Goal: Connect with others: Connect with other users

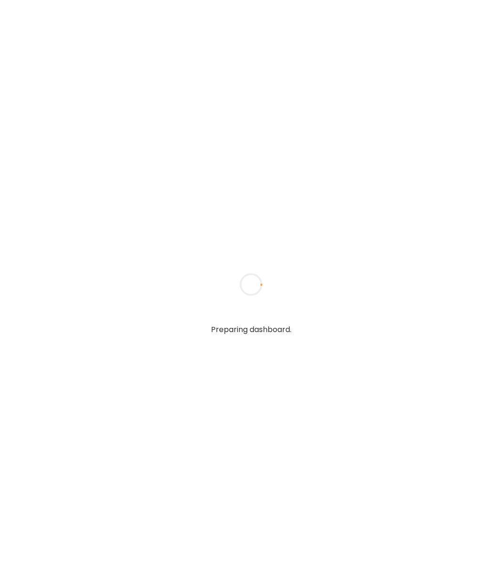
type input "**********"
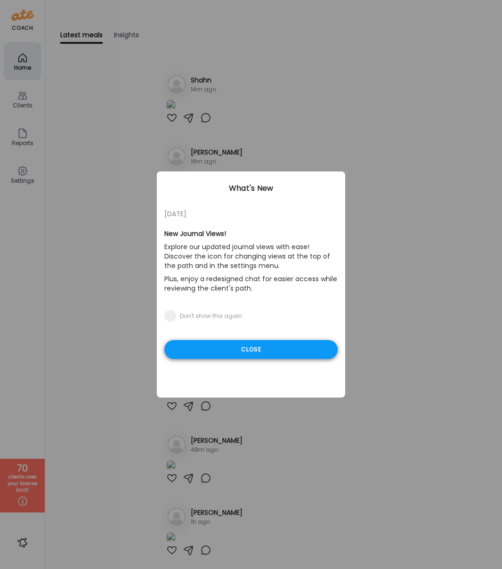
type input "**********"
click at [235, 351] on div "Close" at bounding box center [250, 349] width 173 height 19
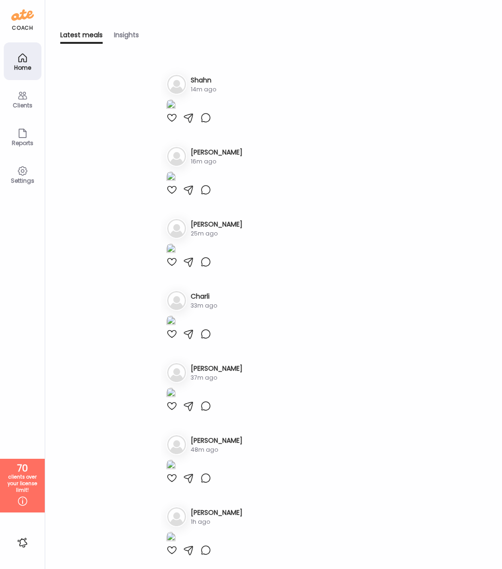
click at [21, 96] on icon at bounding box center [22, 95] width 11 height 11
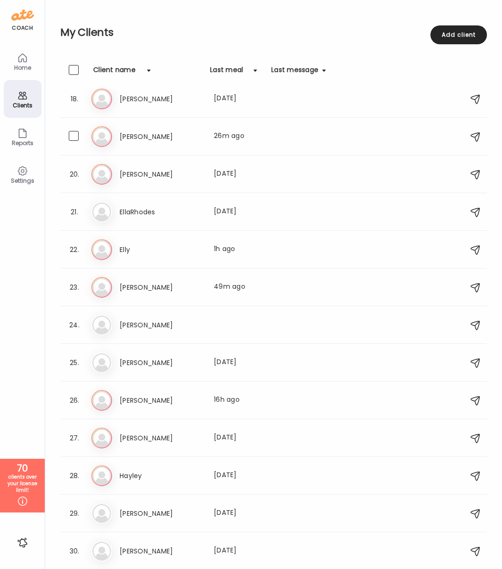
scroll to position [650, 0]
click at [129, 247] on h3 "Elly" at bounding box center [161, 249] width 83 height 11
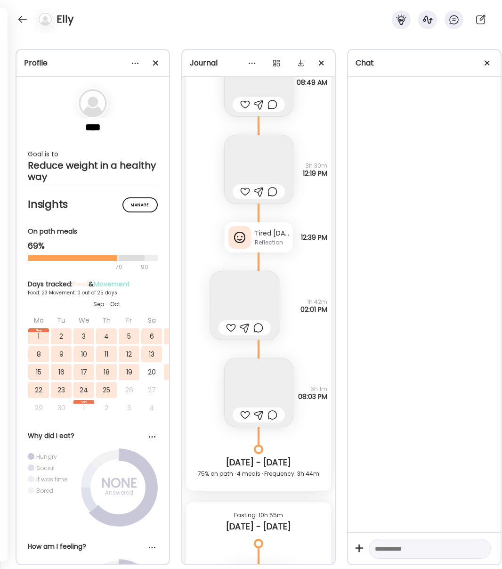
scroll to position [11045, 0]
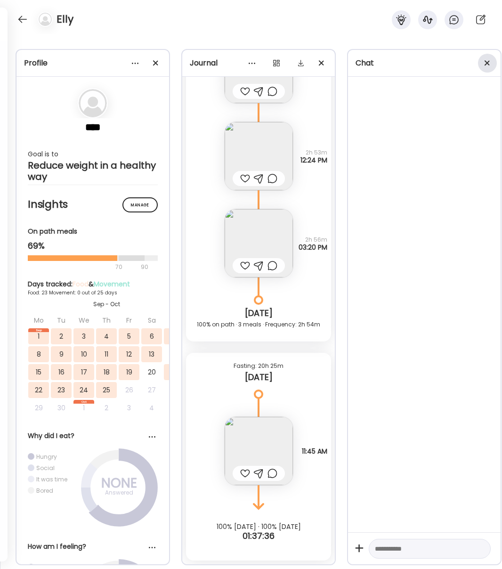
click at [485, 66] on div at bounding box center [487, 63] width 19 height 19
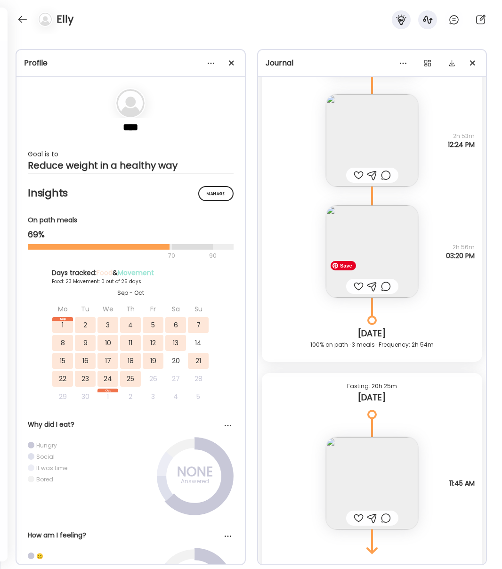
scroll to position [13140, 0]
click at [364, 479] on img at bounding box center [372, 482] width 92 height 92
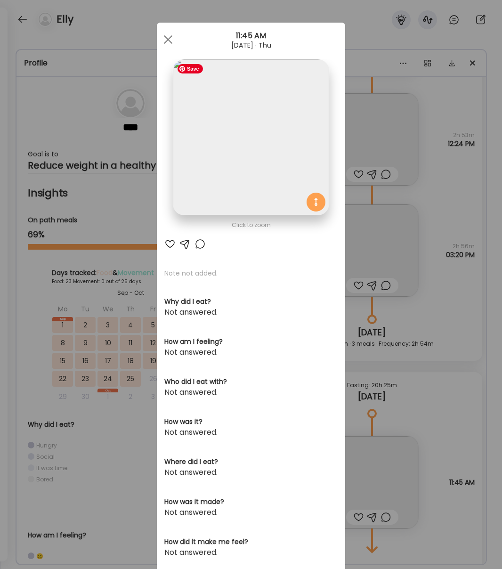
click at [283, 122] on img at bounding box center [251, 137] width 156 height 156
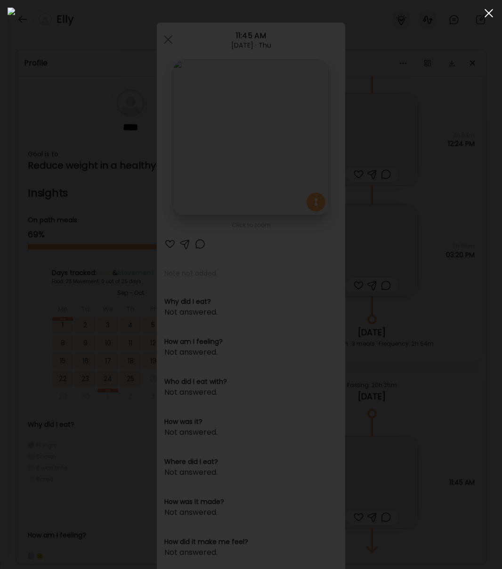
click at [487, 13] on div at bounding box center [489, 13] width 19 height 19
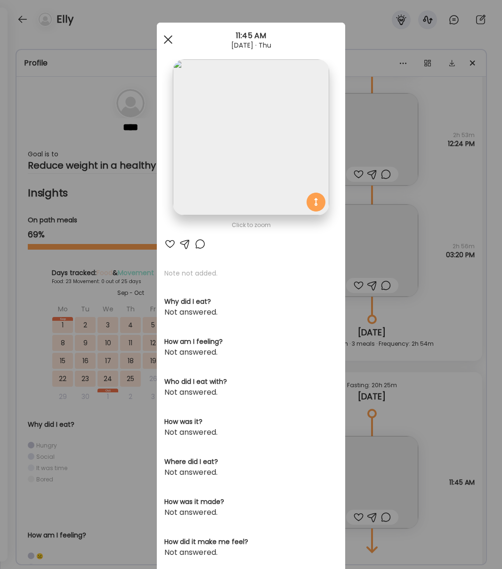
click at [166, 39] on div at bounding box center [168, 39] width 19 height 19
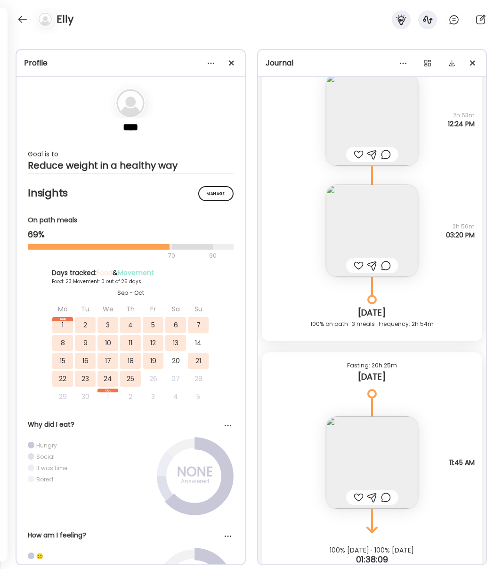
scroll to position [13160, 0]
click at [378, 462] on img at bounding box center [372, 463] width 92 height 92
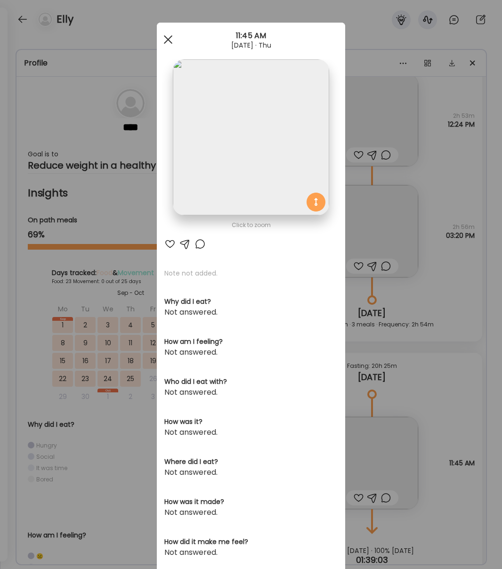
click at [167, 37] on div at bounding box center [168, 39] width 19 height 19
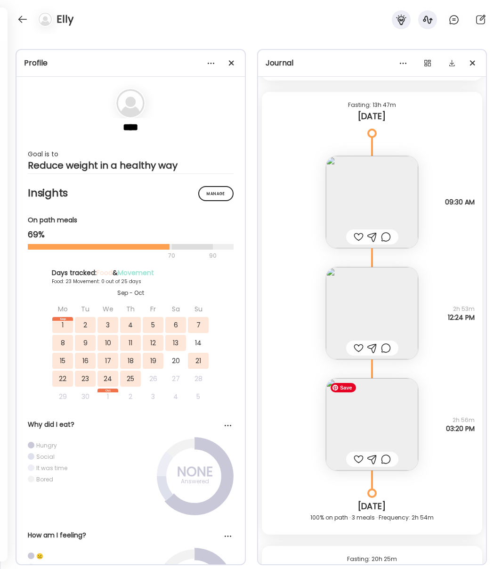
scroll to position [12871, 0]
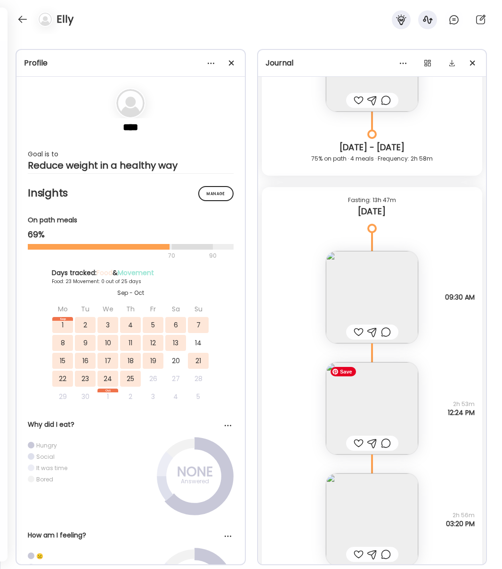
click at [387, 409] on img at bounding box center [372, 408] width 92 height 92
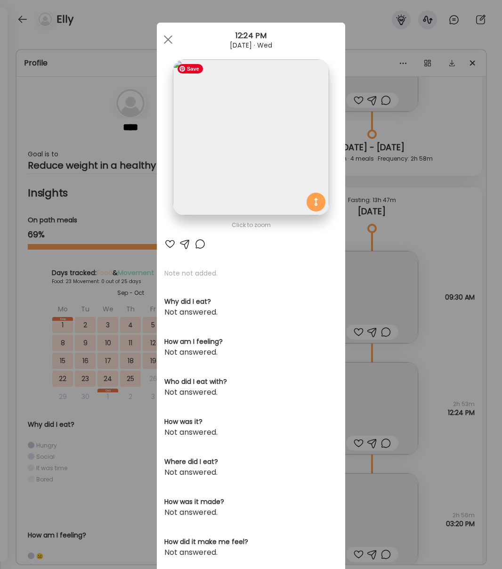
click at [260, 197] on img at bounding box center [251, 137] width 156 height 156
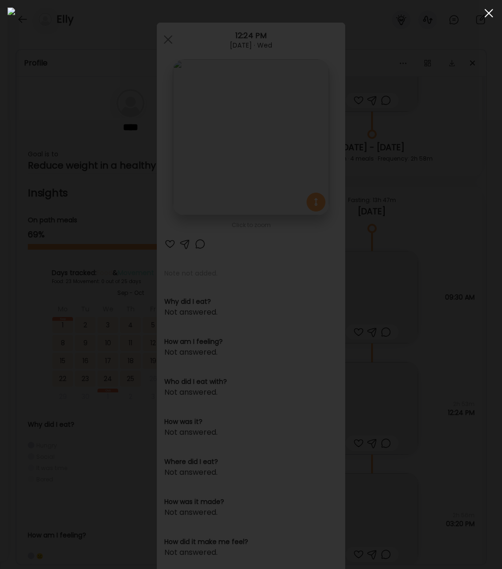
click at [486, 16] on span at bounding box center [489, 13] width 8 height 8
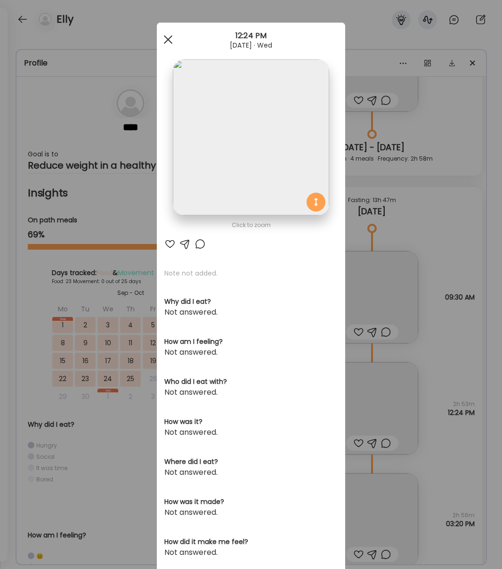
click at [166, 38] on div at bounding box center [168, 39] width 19 height 19
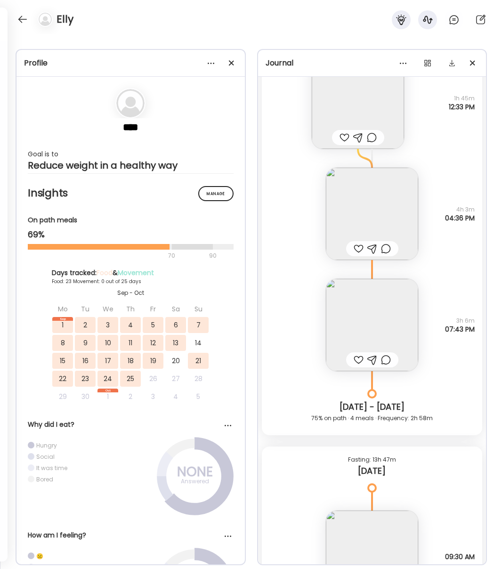
scroll to position [12610, 0]
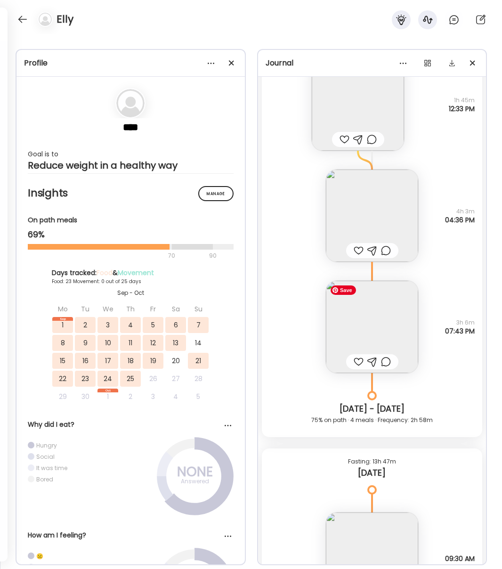
click at [384, 327] on img at bounding box center [372, 327] width 92 height 92
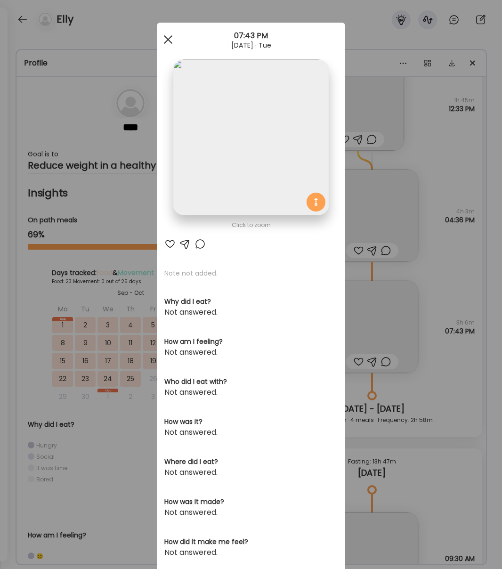
click at [172, 47] on div at bounding box center [168, 39] width 19 height 19
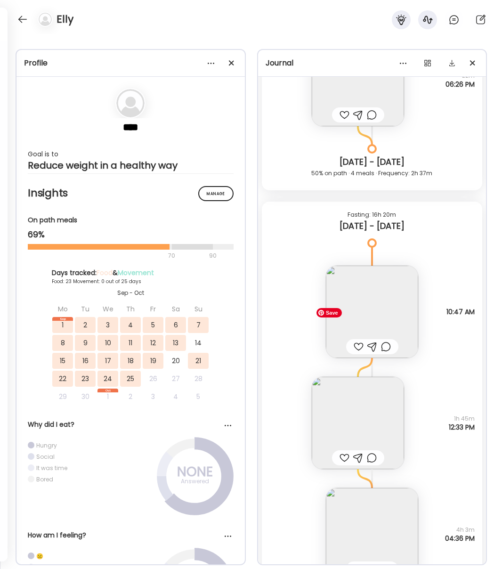
scroll to position [12289, 0]
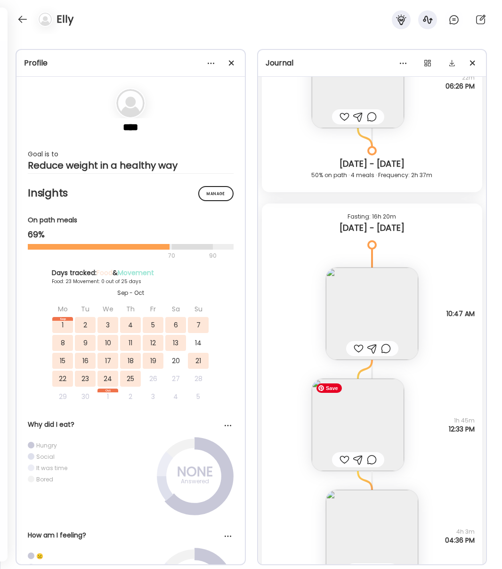
click at [360, 444] on img at bounding box center [358, 425] width 92 height 92
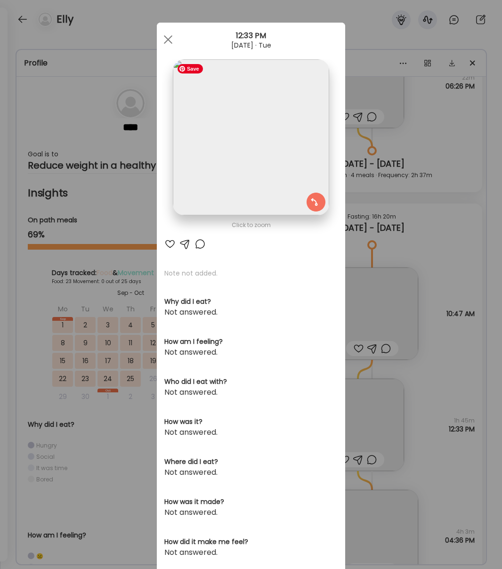
click at [273, 150] on img at bounding box center [251, 137] width 156 height 156
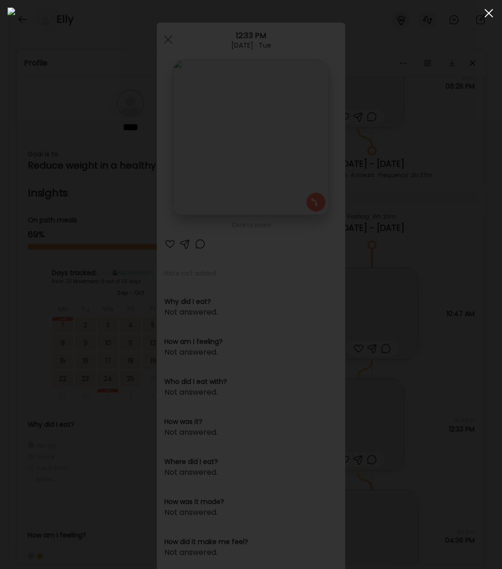
click at [490, 12] on span at bounding box center [489, 13] width 8 height 8
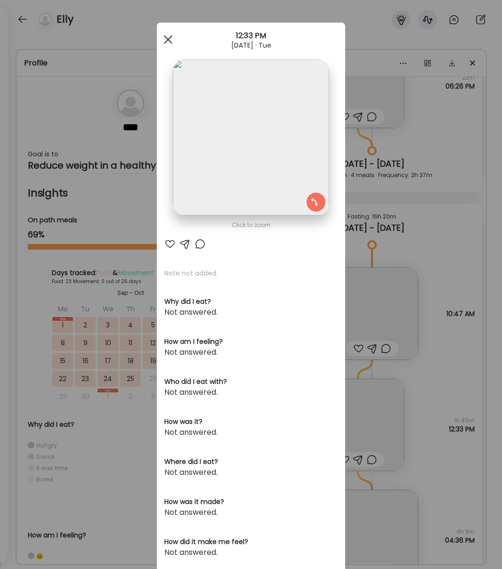
click at [169, 39] on span at bounding box center [168, 39] width 8 height 8
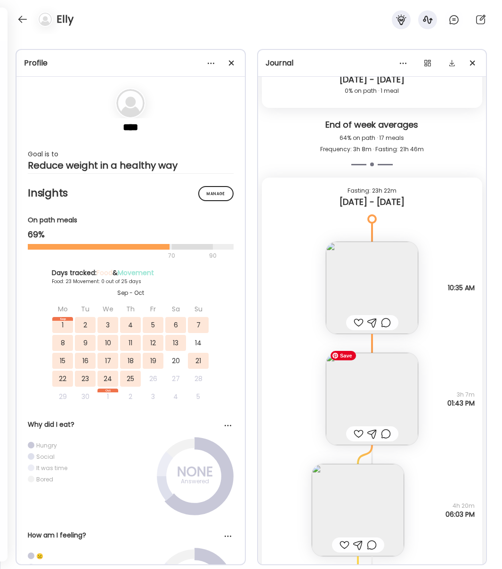
scroll to position [11735, 0]
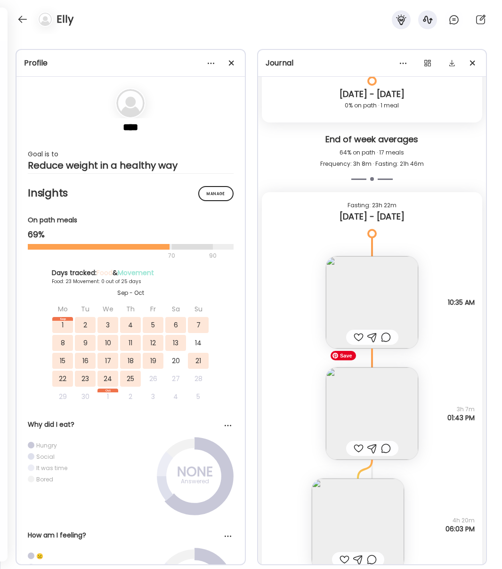
click at [352, 407] on img at bounding box center [372, 414] width 92 height 92
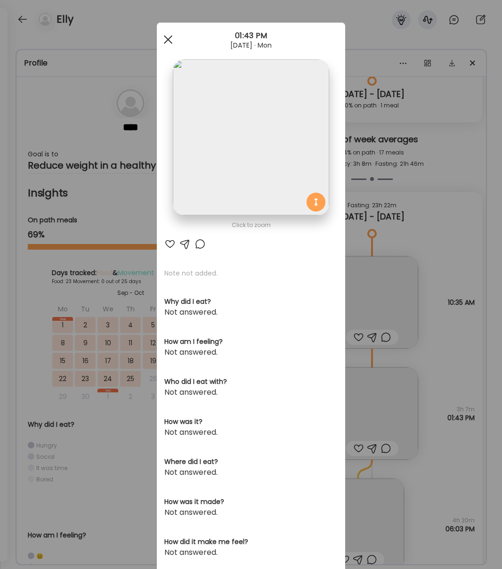
click at [171, 40] on div at bounding box center [168, 39] width 19 height 19
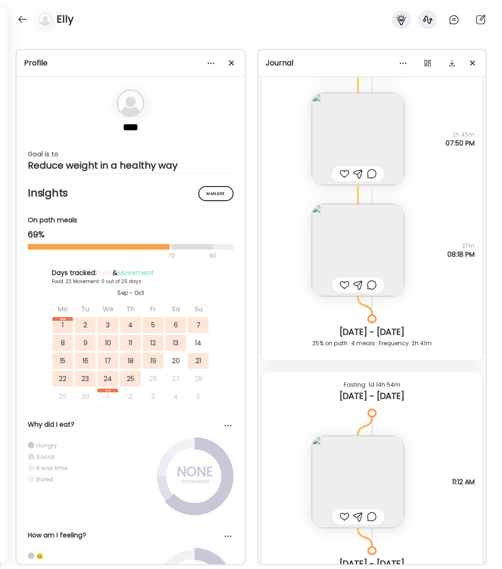
scroll to position [11266, 0]
click at [364, 468] on img at bounding box center [358, 481] width 92 height 92
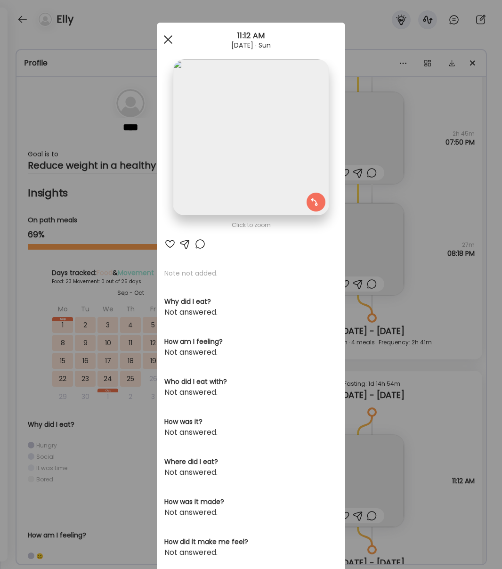
click at [172, 41] on div at bounding box center [168, 39] width 19 height 19
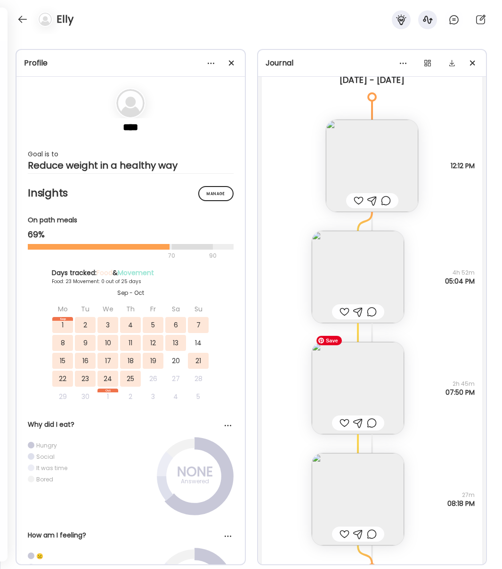
scroll to position [11015, 0]
click at [370, 379] on img at bounding box center [358, 389] width 92 height 92
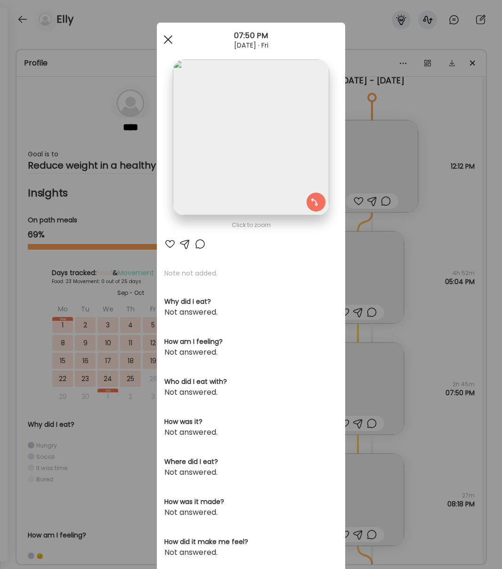
click at [167, 40] on span at bounding box center [168, 39] width 8 height 8
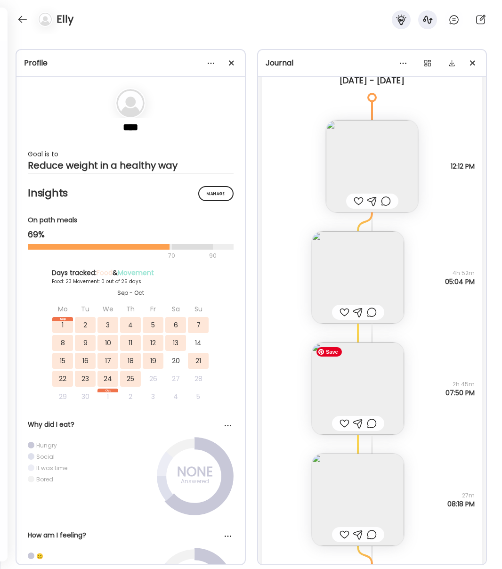
click at [367, 396] on img at bounding box center [358, 389] width 92 height 92
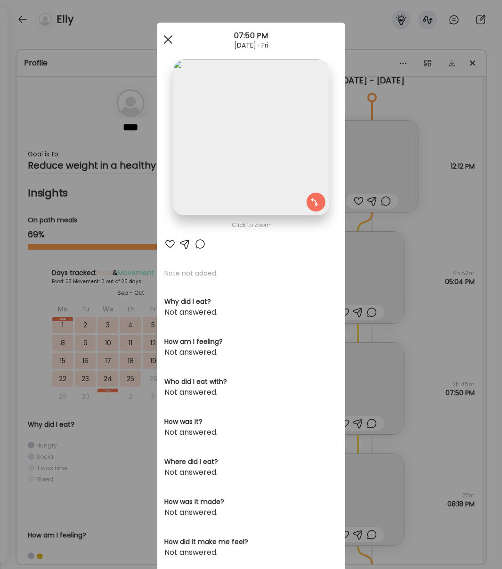
click at [169, 41] on span at bounding box center [168, 39] width 8 height 8
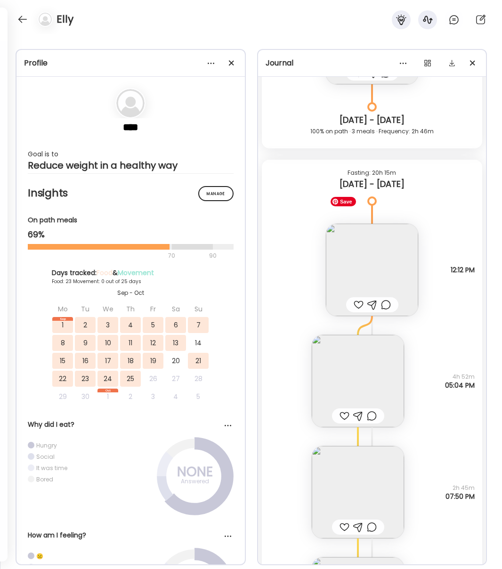
scroll to position [10910, 0]
click at [372, 373] on img at bounding box center [358, 382] width 92 height 92
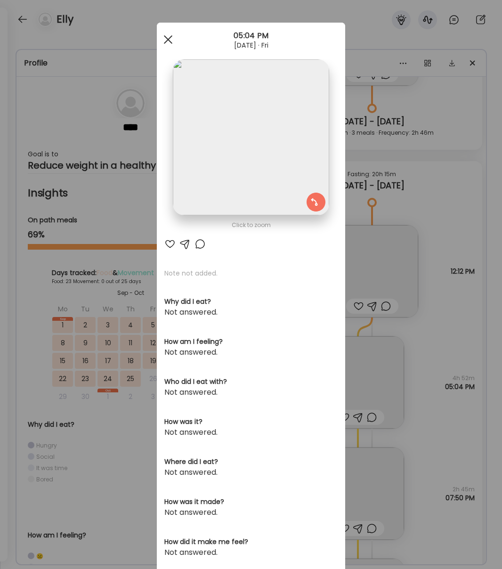
click at [167, 39] on span at bounding box center [168, 39] width 8 height 8
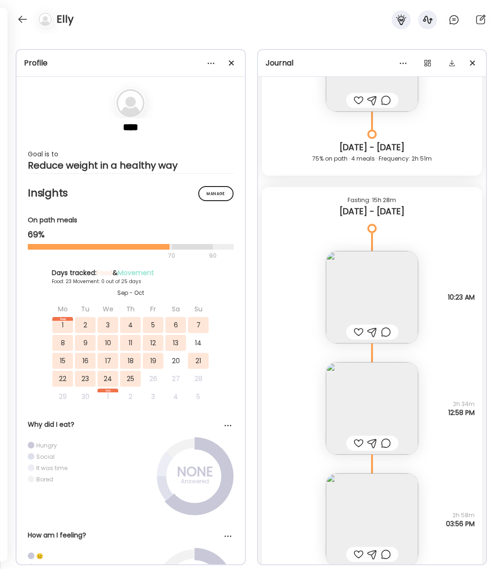
scroll to position [10428, 0]
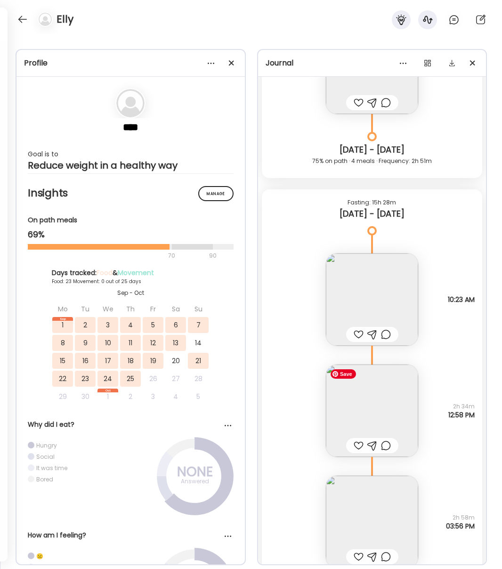
click at [367, 406] on img at bounding box center [372, 411] width 92 height 92
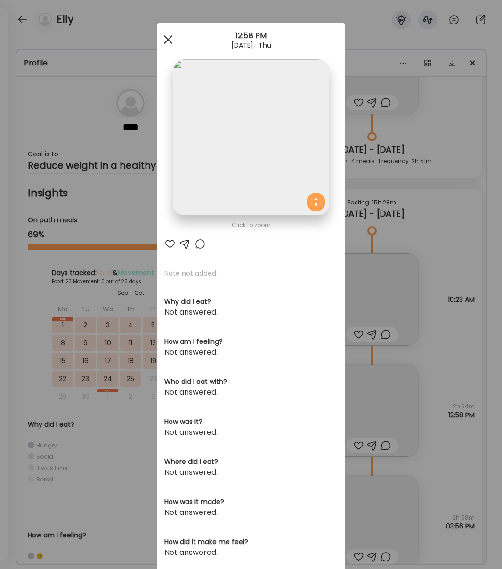
click at [171, 38] on div at bounding box center [168, 39] width 19 height 19
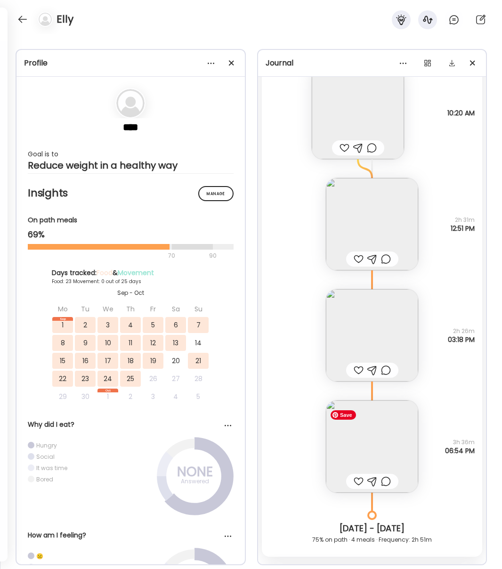
scroll to position [10049, 0]
click at [374, 229] on img at bounding box center [372, 224] width 92 height 92
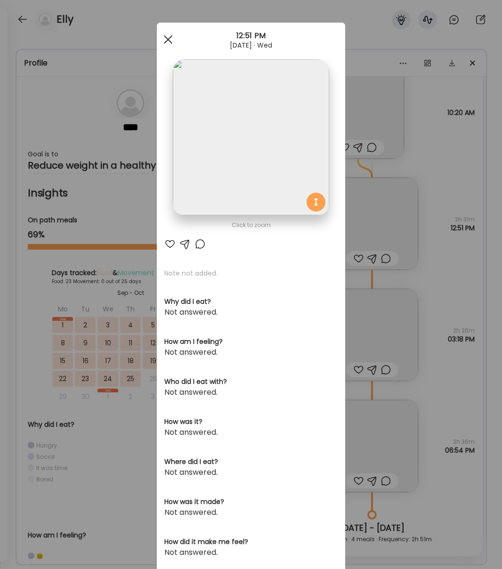
click at [171, 39] on div at bounding box center [168, 39] width 19 height 19
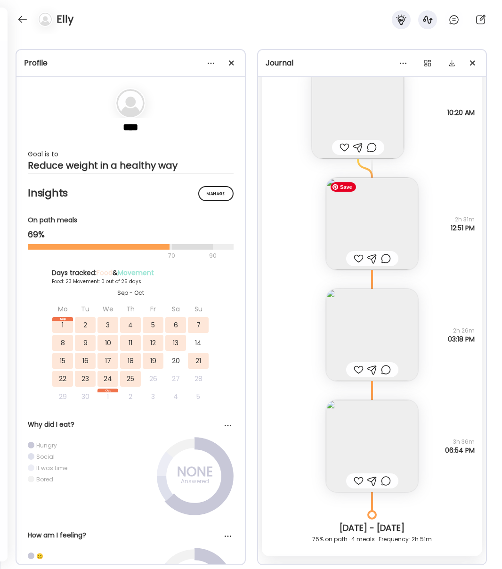
click at [378, 233] on img at bounding box center [372, 224] width 92 height 92
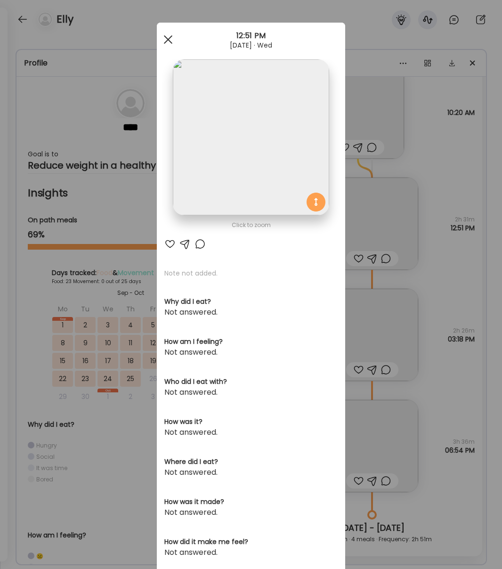
click at [167, 41] on span at bounding box center [168, 39] width 8 height 8
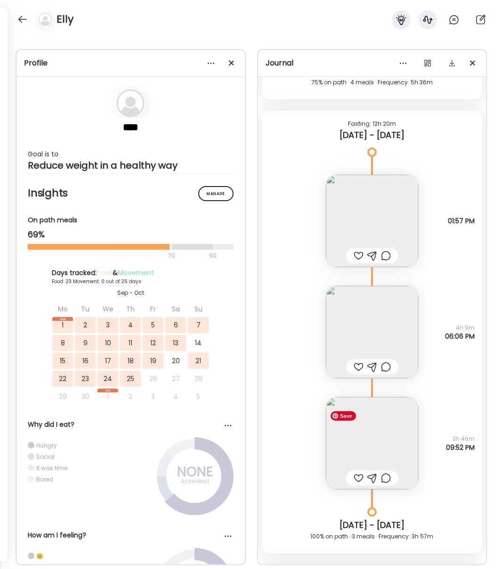
scroll to position [7807, 0]
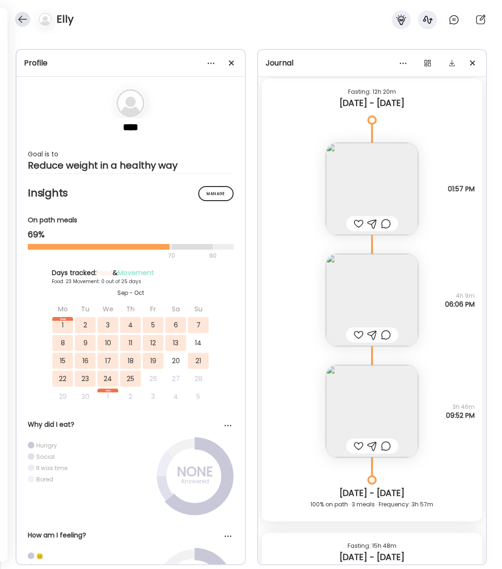
click at [23, 15] on div at bounding box center [22, 19] width 15 height 15
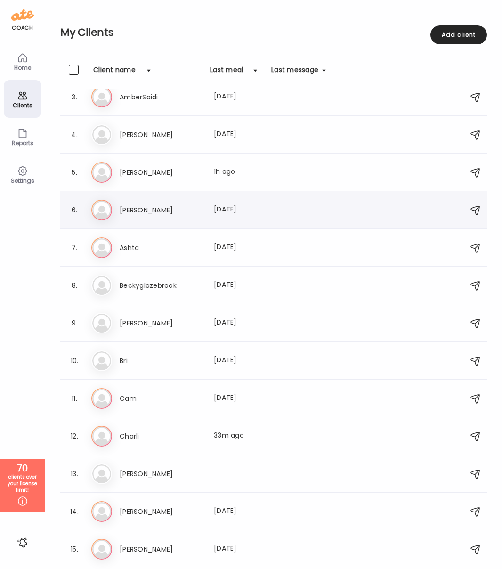
scroll to position [77, 0]
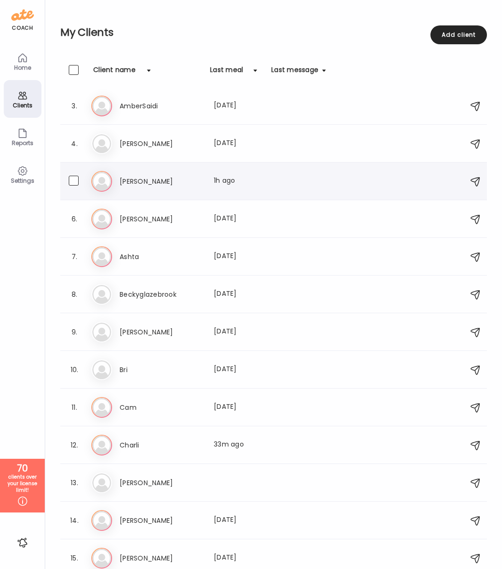
click at [133, 188] on div "Am [PERSON_NAME] Last meal: 1h ago" at bounding box center [275, 181] width 368 height 21
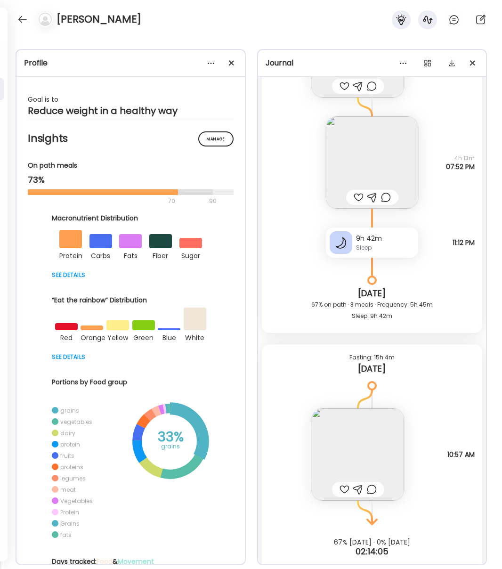
scroll to position [6914, 0]
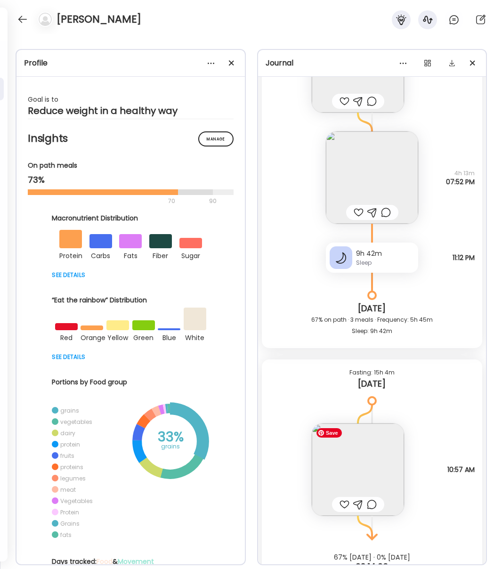
click at [366, 475] on img at bounding box center [358, 470] width 92 height 92
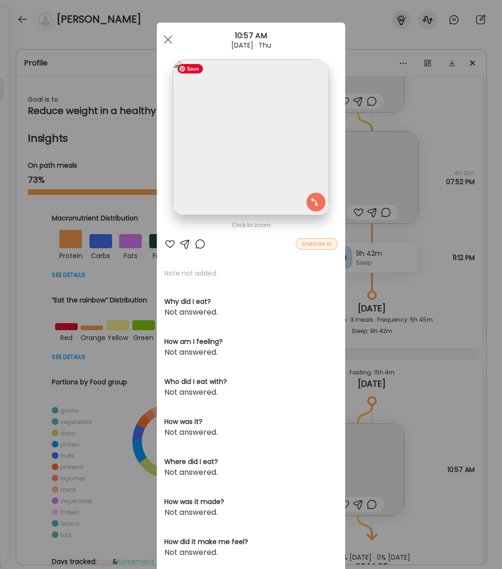
click at [276, 111] on img at bounding box center [251, 137] width 156 height 156
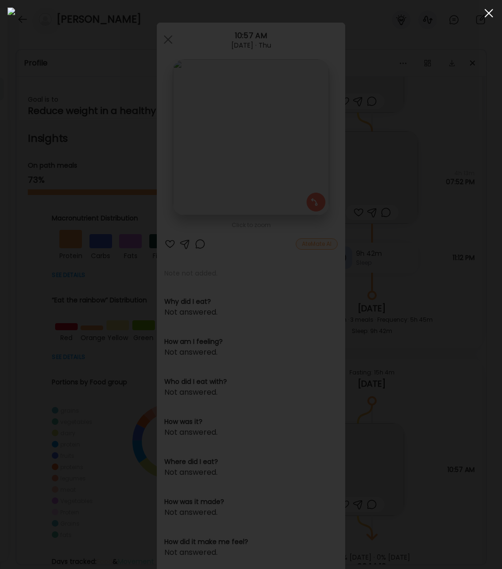
click at [485, 14] on div at bounding box center [489, 13] width 19 height 19
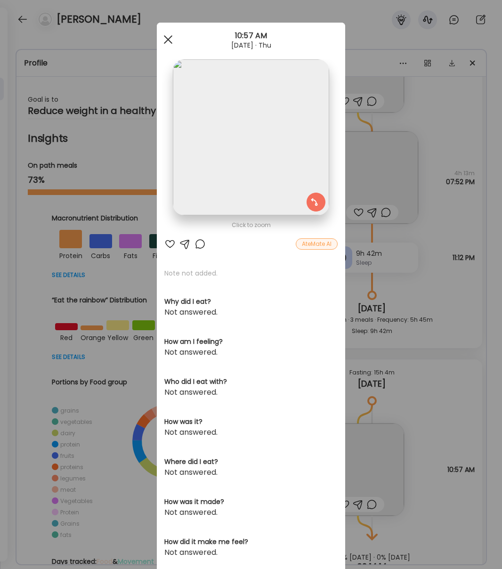
click at [170, 44] on div at bounding box center [168, 39] width 19 height 19
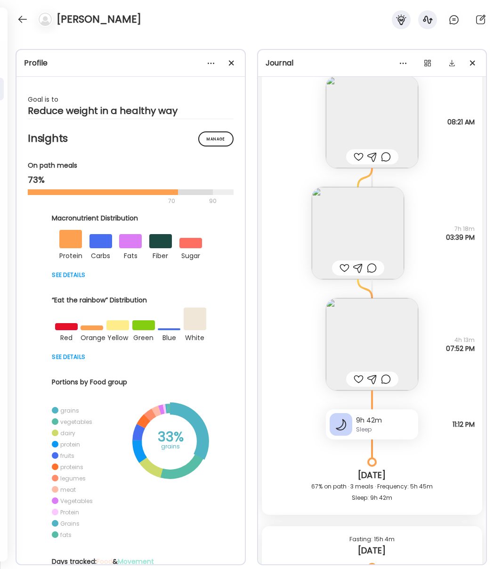
scroll to position [6741, 0]
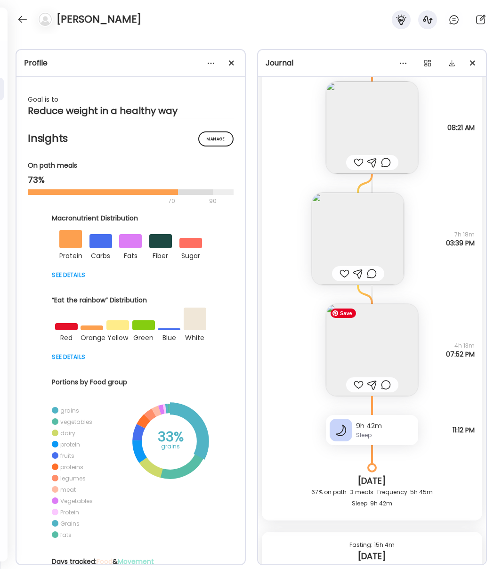
click at [376, 356] on img at bounding box center [372, 350] width 92 height 92
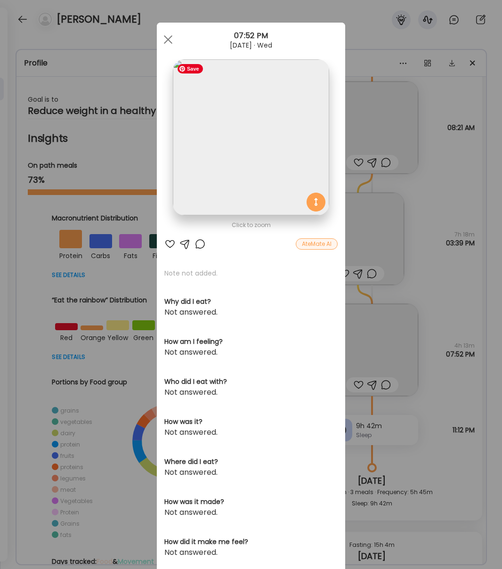
click at [257, 164] on img at bounding box center [251, 137] width 156 height 156
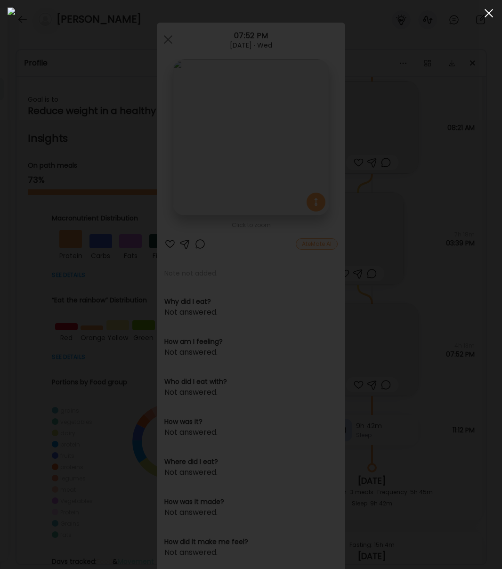
click at [487, 15] on span at bounding box center [489, 13] width 8 height 8
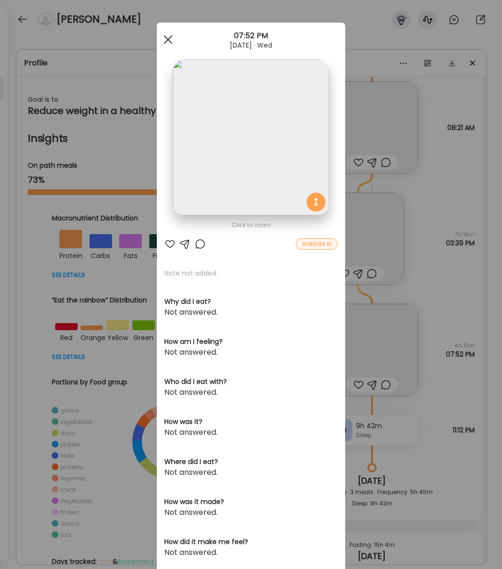
click at [172, 34] on div at bounding box center [168, 39] width 19 height 19
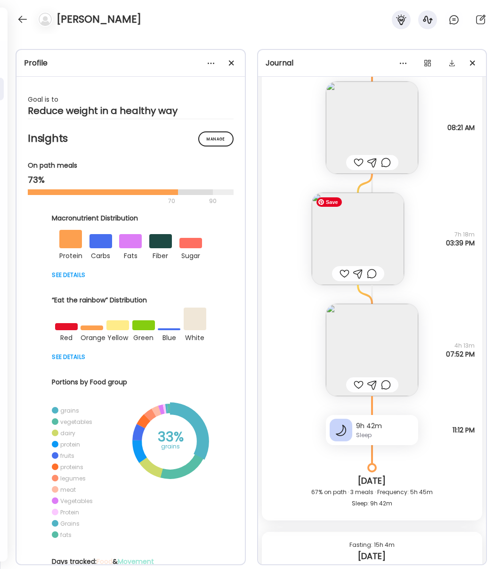
click at [391, 235] on img at bounding box center [358, 239] width 92 height 92
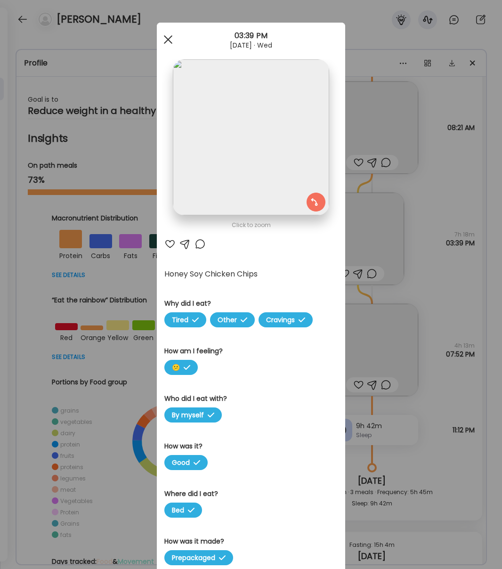
click at [163, 39] on div at bounding box center [168, 39] width 19 height 19
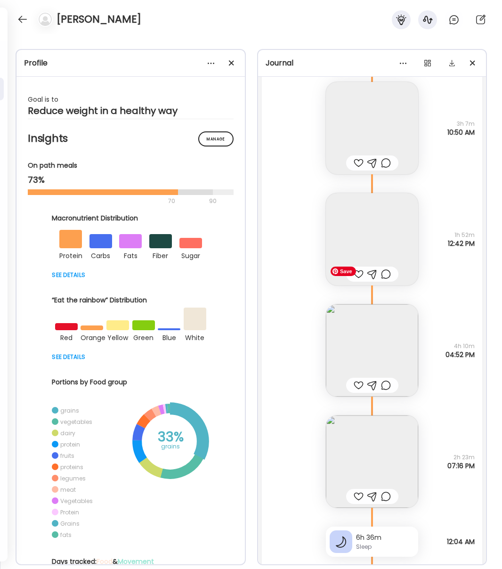
scroll to position [6110, 0]
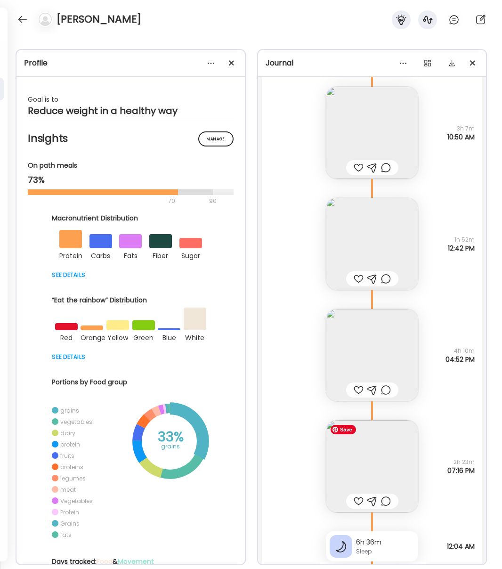
click at [353, 473] on img at bounding box center [372, 466] width 92 height 92
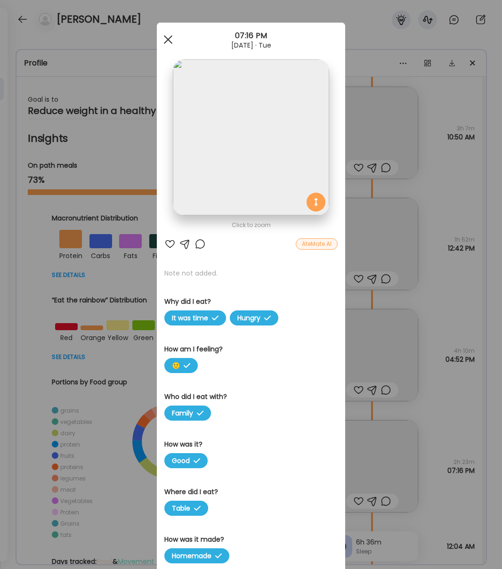
click at [168, 39] on span at bounding box center [168, 39] width 8 height 8
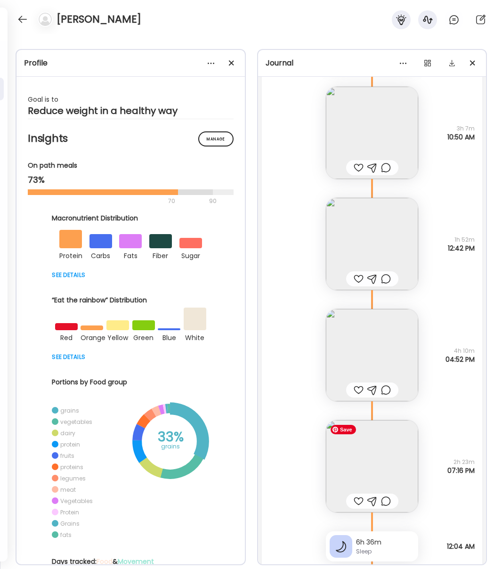
click at [365, 474] on img at bounding box center [372, 466] width 92 height 92
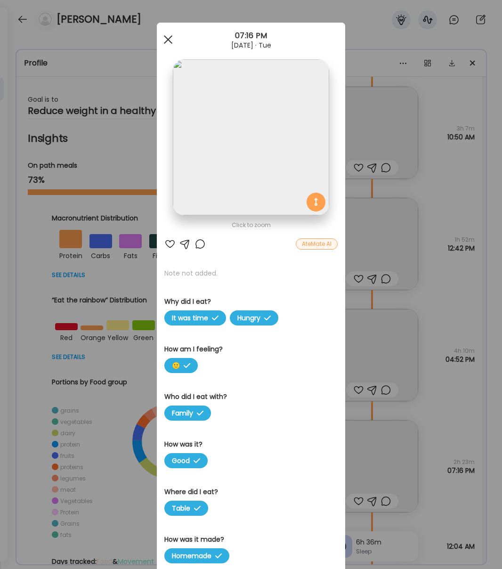
click at [172, 40] on div at bounding box center [168, 39] width 19 height 19
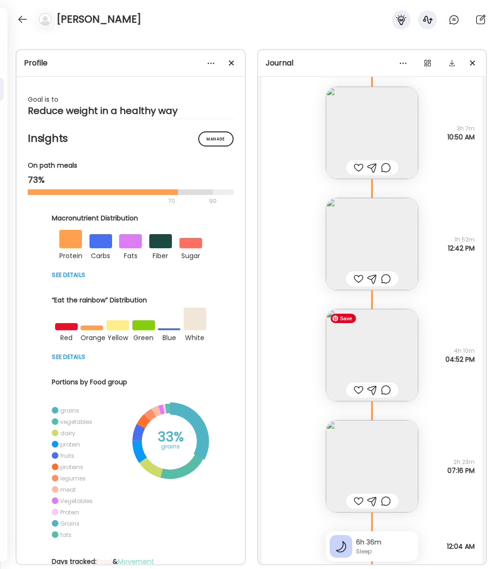
click at [384, 348] on img at bounding box center [372, 355] width 92 height 92
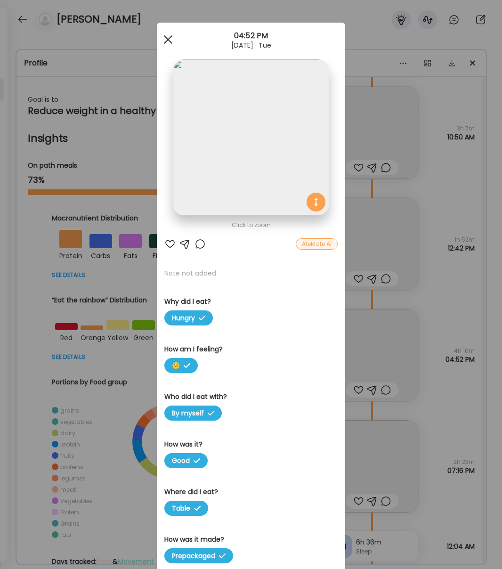
click at [167, 40] on span at bounding box center [168, 39] width 8 height 8
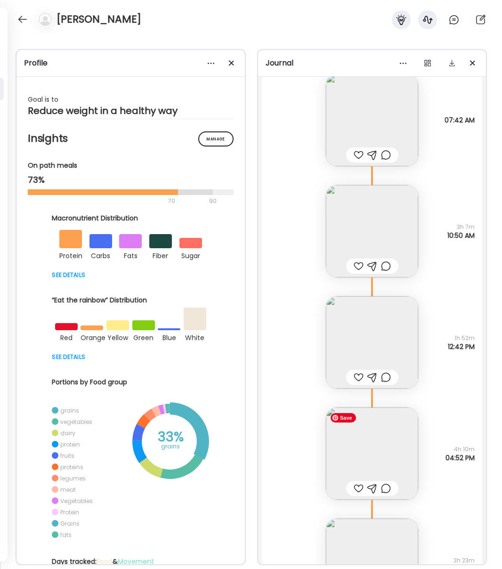
scroll to position [6011, 0]
click at [383, 468] on img at bounding box center [372, 455] width 92 height 92
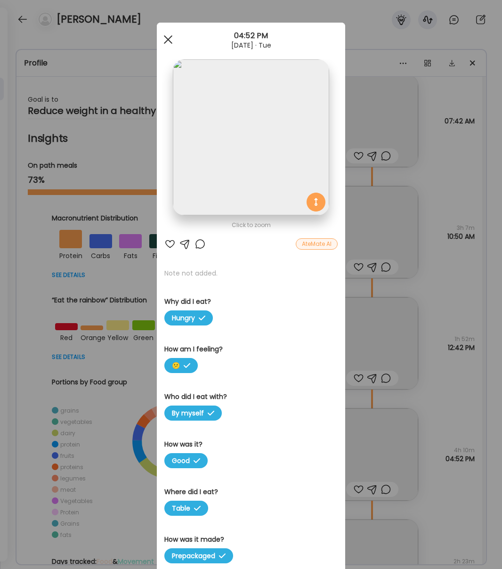
click at [170, 44] on div at bounding box center [168, 39] width 19 height 19
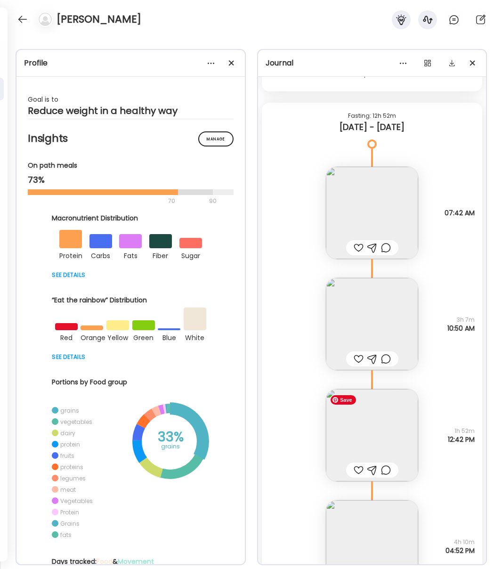
scroll to position [5918, 0]
click at [381, 438] on img at bounding box center [372, 437] width 92 height 92
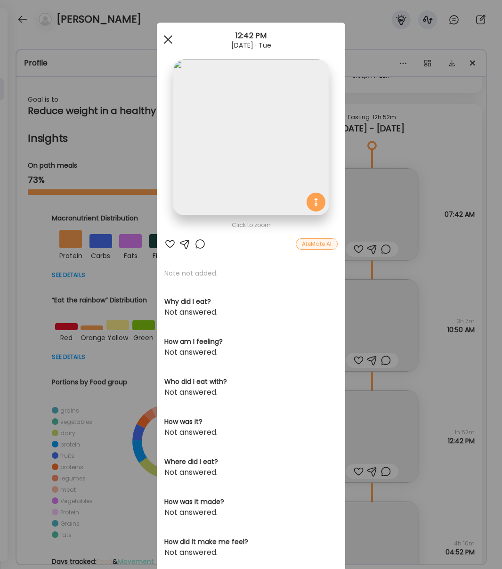
click at [167, 35] on div at bounding box center [168, 39] width 19 height 19
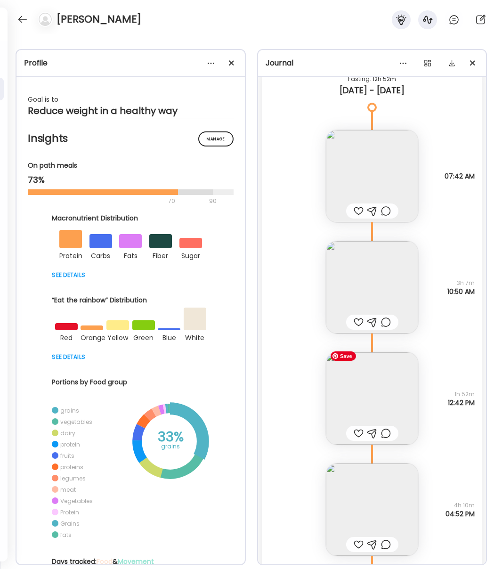
scroll to position [5954, 0]
click at [386, 194] on img at bounding box center [372, 177] width 92 height 92
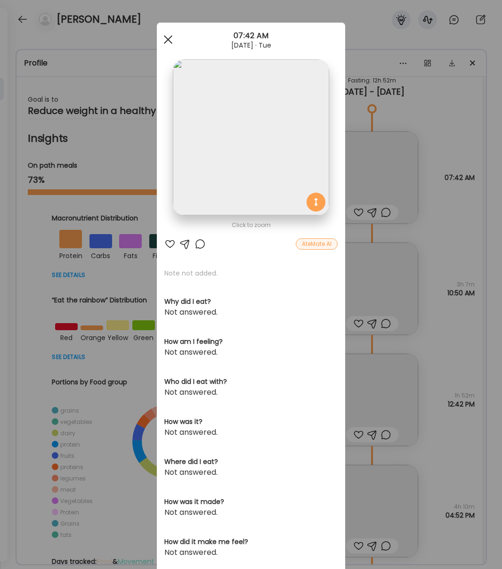
click at [169, 41] on span at bounding box center [168, 39] width 8 height 8
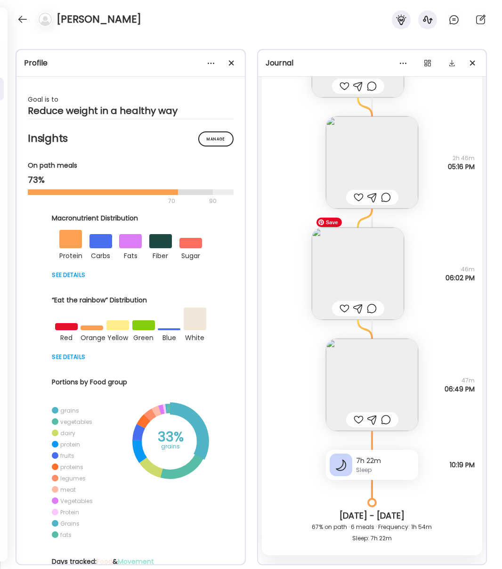
scroll to position [5429, 0]
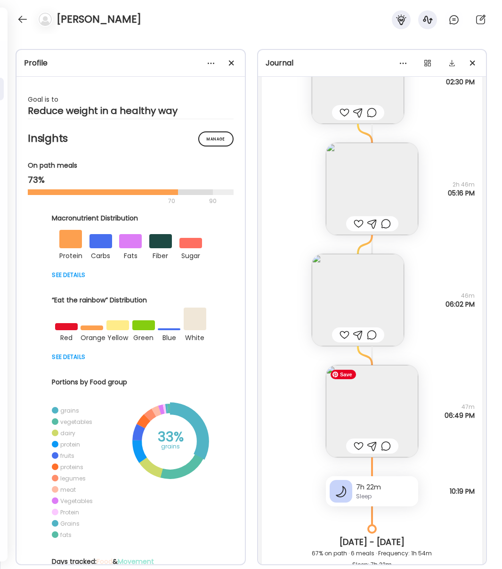
click at [355, 403] on img at bounding box center [372, 411] width 92 height 92
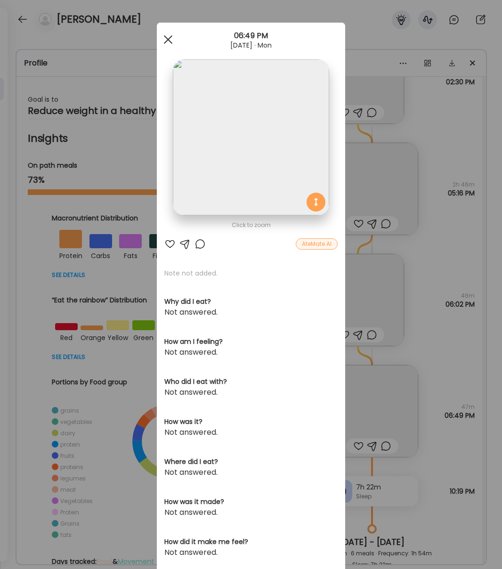
click at [167, 36] on div at bounding box center [168, 39] width 19 height 19
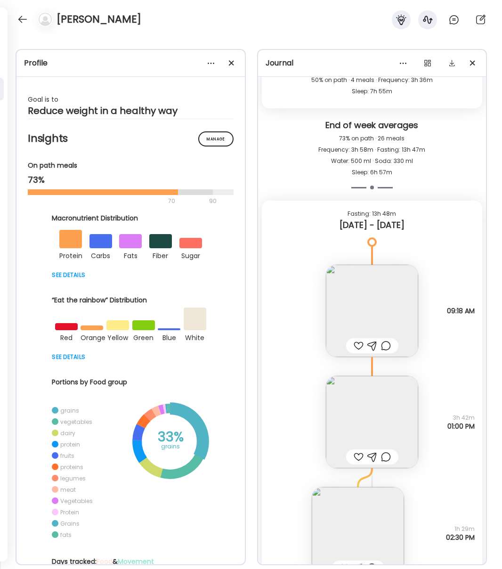
scroll to position [4963, 0]
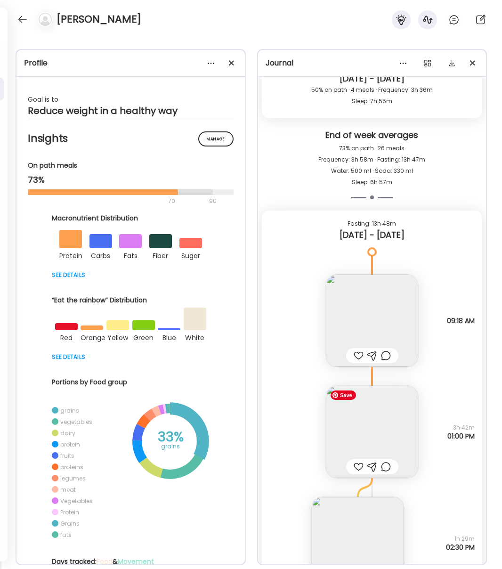
click at [371, 417] on img at bounding box center [372, 432] width 92 height 92
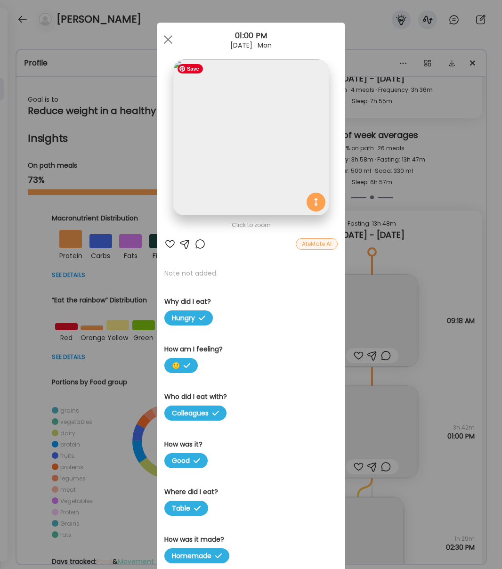
click at [223, 150] on img at bounding box center [251, 137] width 156 height 156
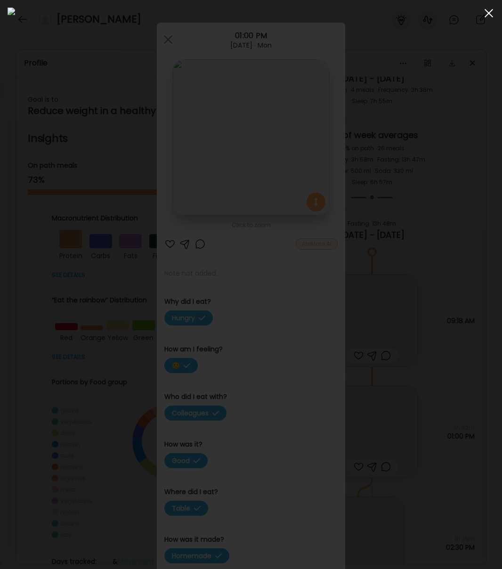
click at [491, 13] on div at bounding box center [489, 13] width 19 height 19
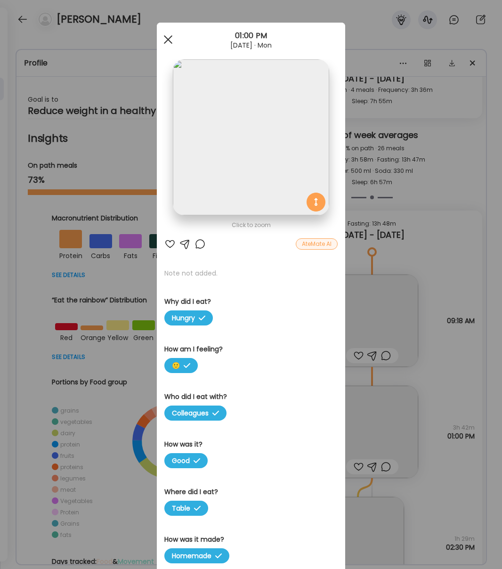
click at [168, 35] on div at bounding box center [168, 39] width 19 height 19
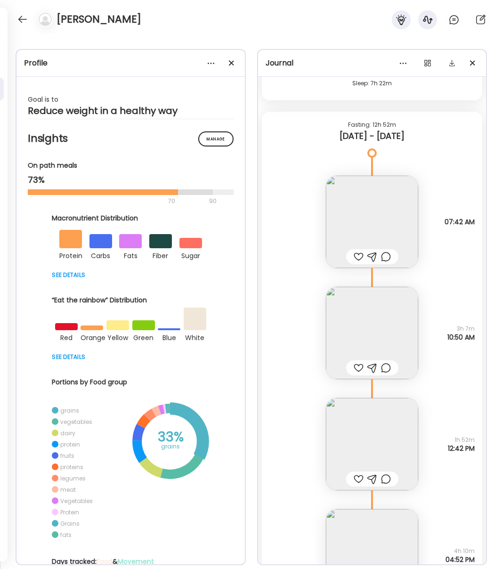
scroll to position [5911, 0]
click at [378, 451] on img at bounding box center [372, 444] width 92 height 92
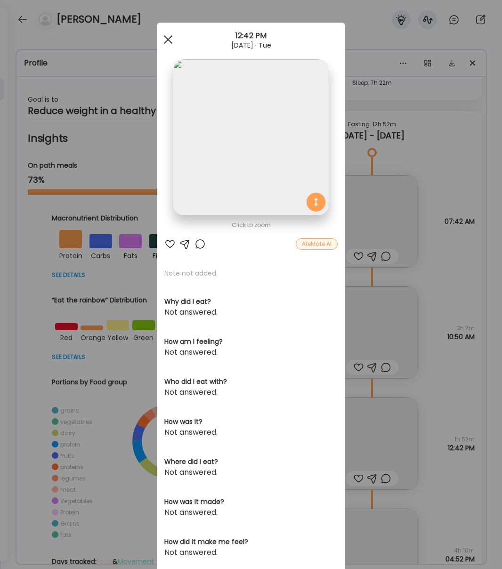
click at [165, 42] on span at bounding box center [168, 39] width 8 height 8
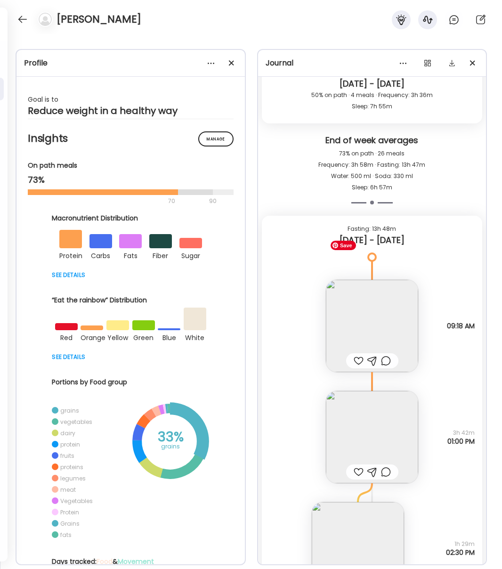
scroll to position [4938, 0]
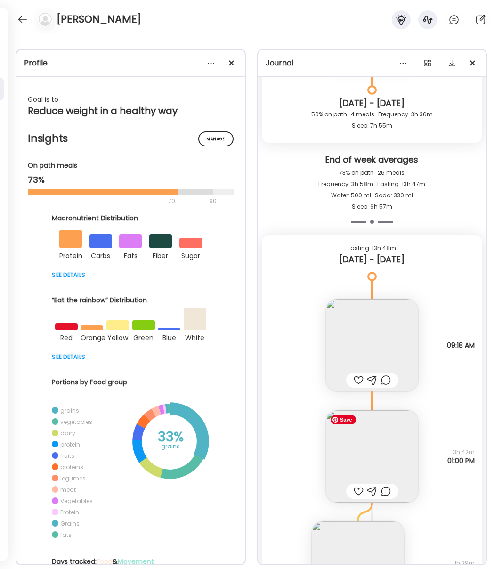
click at [368, 458] on img at bounding box center [372, 456] width 92 height 92
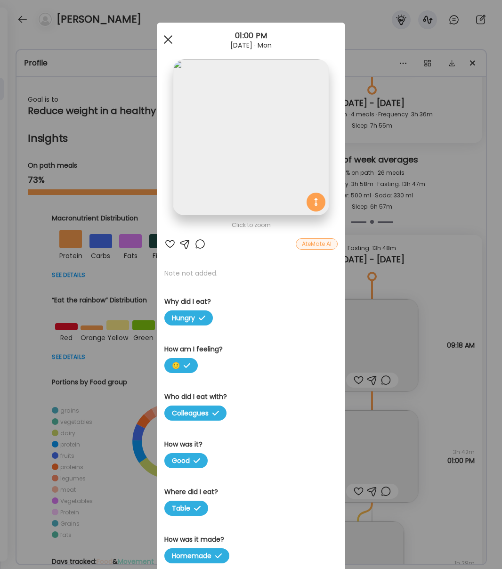
click at [164, 38] on div at bounding box center [168, 39] width 19 height 19
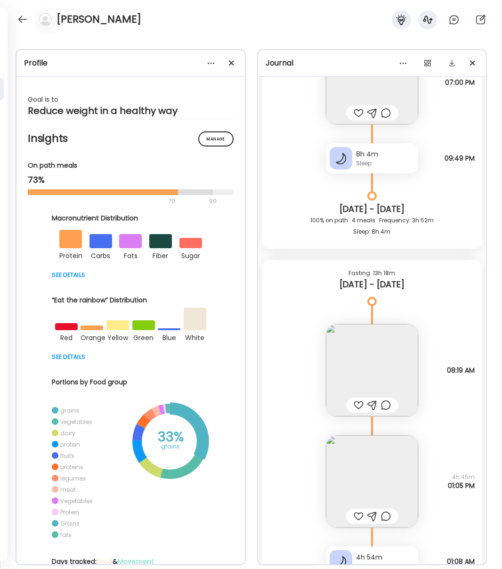
scroll to position [3177, 0]
click at [374, 505] on img at bounding box center [372, 482] width 92 height 92
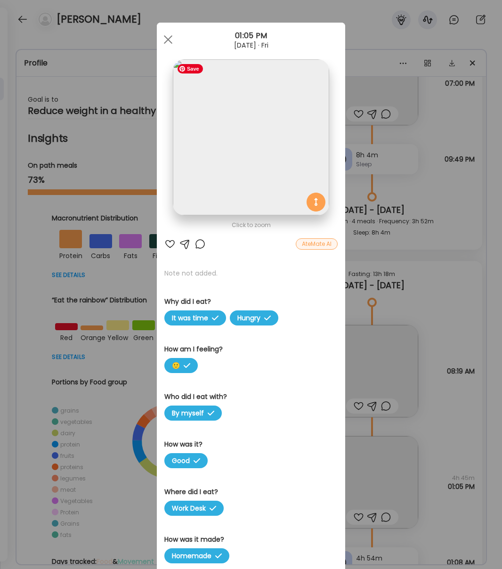
click at [241, 126] on img at bounding box center [251, 137] width 156 height 156
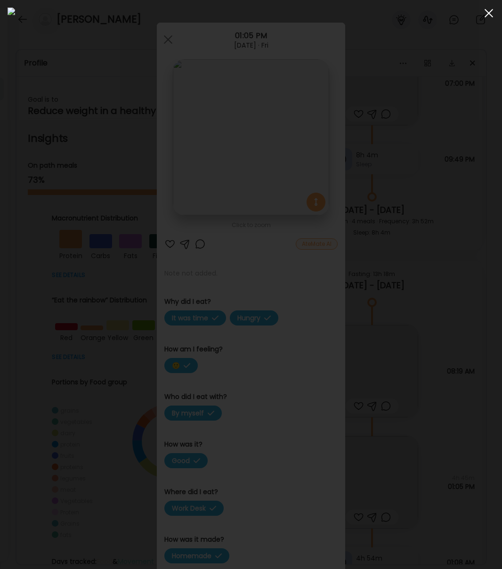
click at [487, 16] on div at bounding box center [489, 13] width 19 height 19
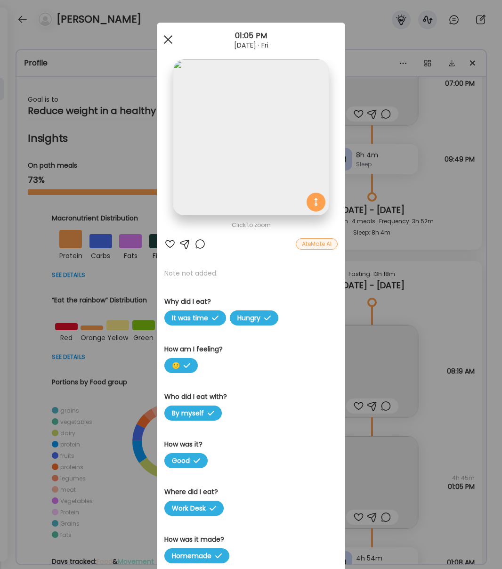
click at [168, 42] on div at bounding box center [168, 39] width 19 height 19
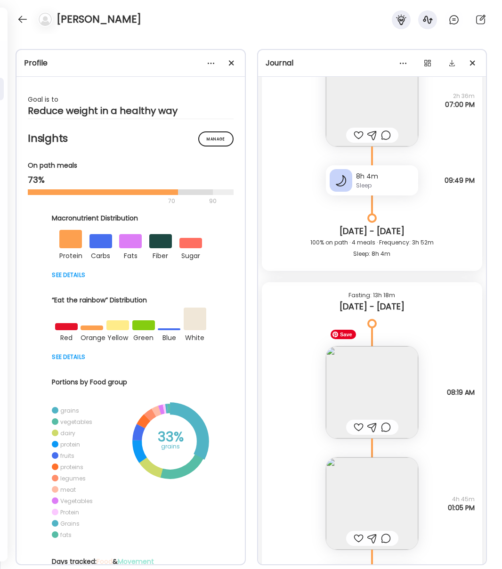
scroll to position [3149, 0]
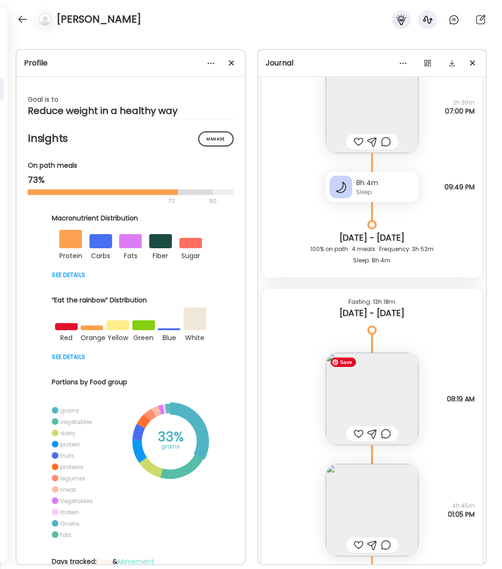
click at [378, 417] on img at bounding box center [372, 399] width 92 height 92
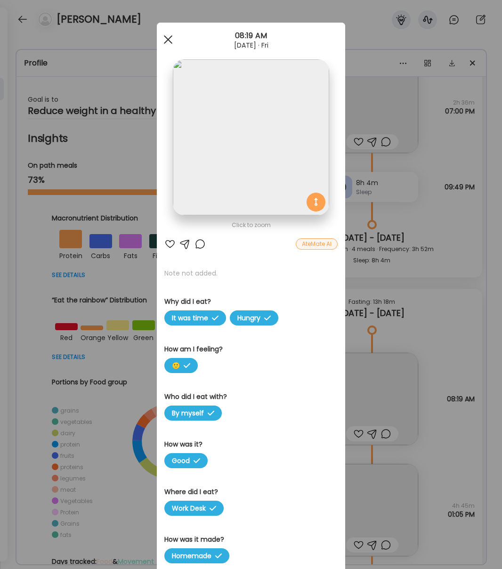
click at [168, 41] on div at bounding box center [168, 39] width 19 height 19
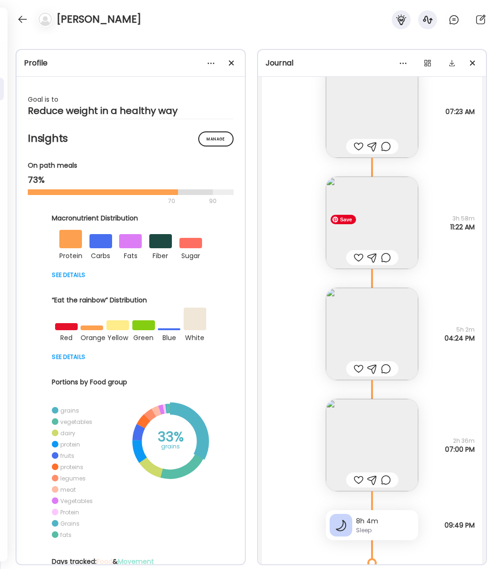
scroll to position [2808, 0]
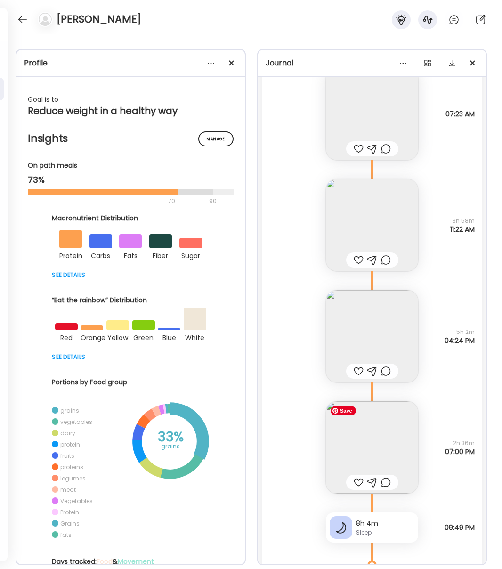
click at [367, 444] on img at bounding box center [372, 447] width 92 height 92
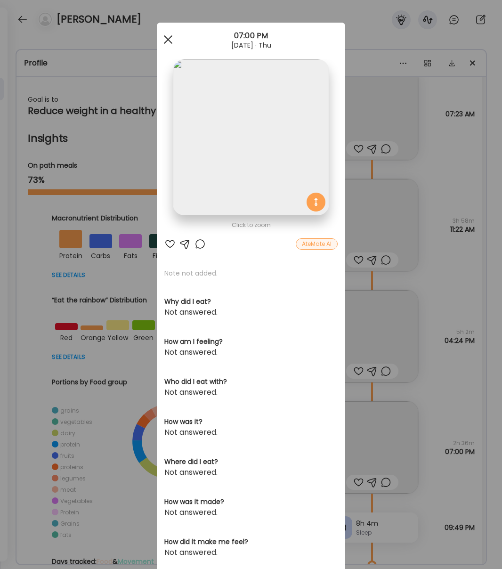
click at [169, 36] on div at bounding box center [168, 39] width 19 height 19
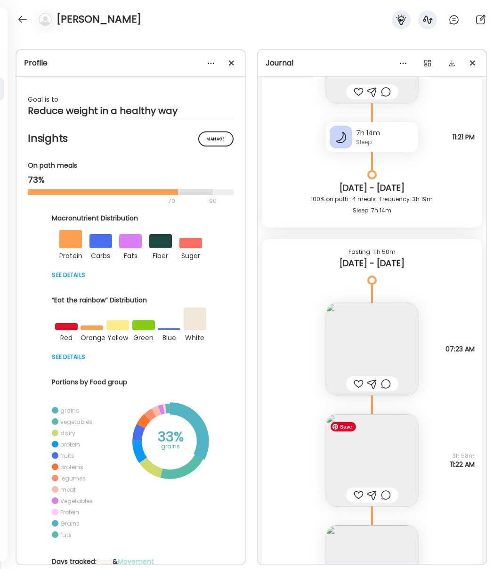
scroll to position [2572, 0]
click at [388, 455] on img at bounding box center [372, 461] width 92 height 92
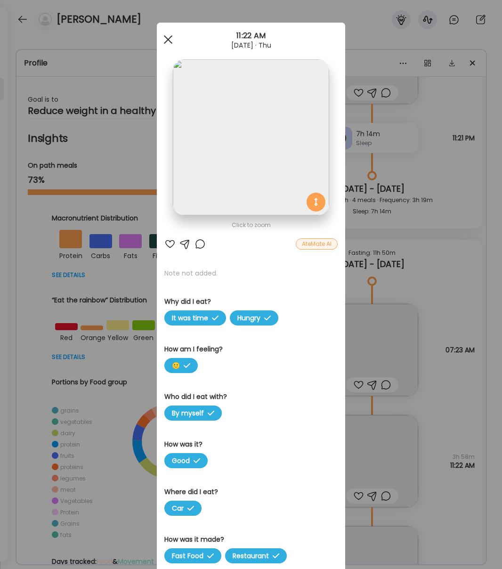
click at [170, 41] on span at bounding box center [168, 39] width 8 height 8
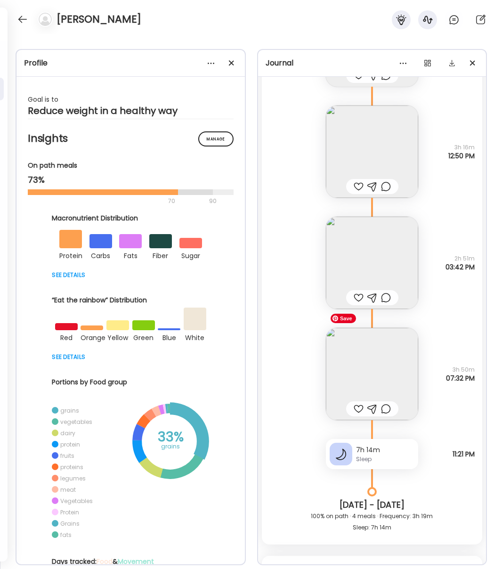
scroll to position [2253, 0]
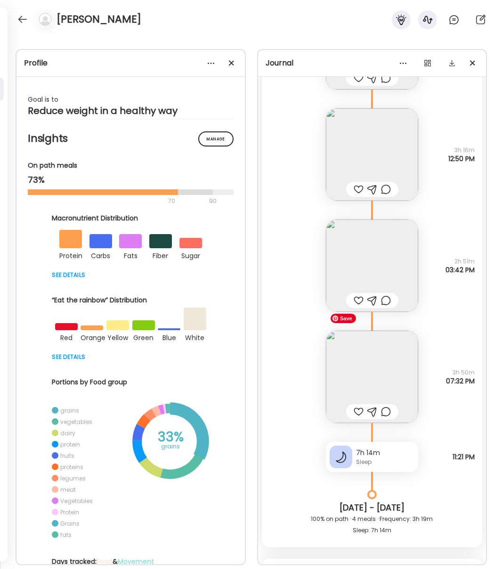
click at [341, 361] on img at bounding box center [372, 377] width 92 height 92
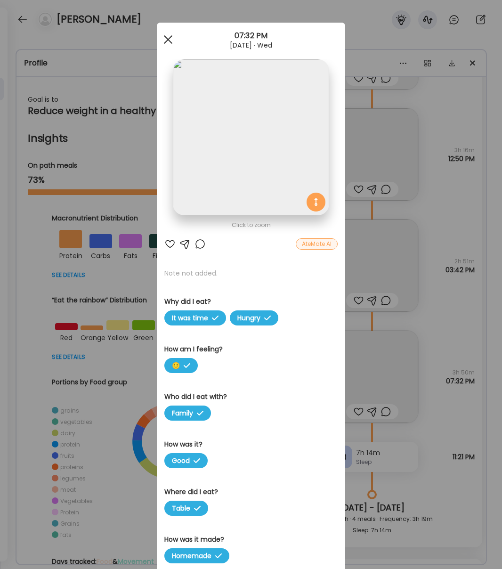
click at [164, 36] on div at bounding box center [168, 39] width 19 height 19
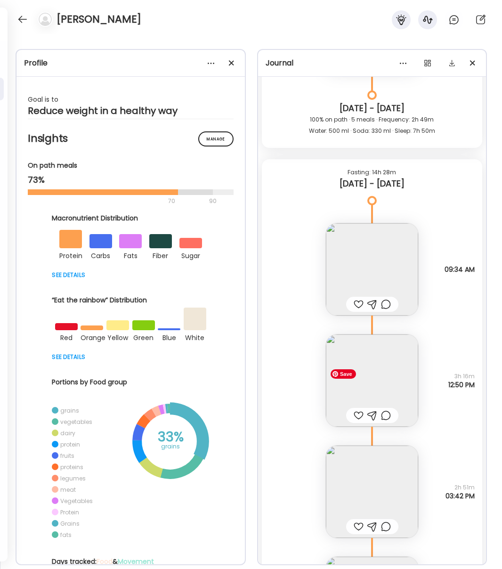
scroll to position [2025, 0]
click at [380, 380] on img at bounding box center [372, 382] width 92 height 92
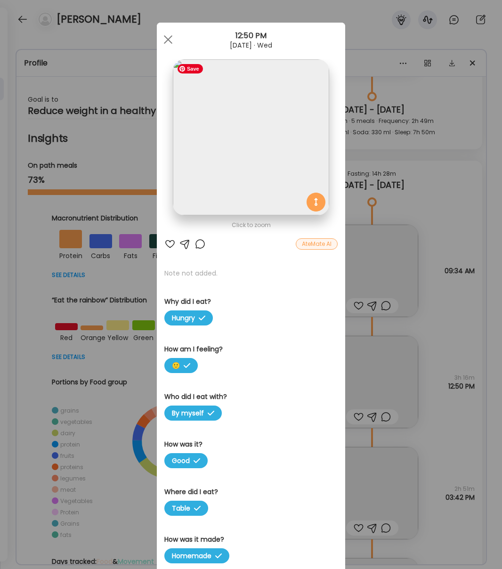
click at [240, 107] on img at bounding box center [251, 137] width 156 height 156
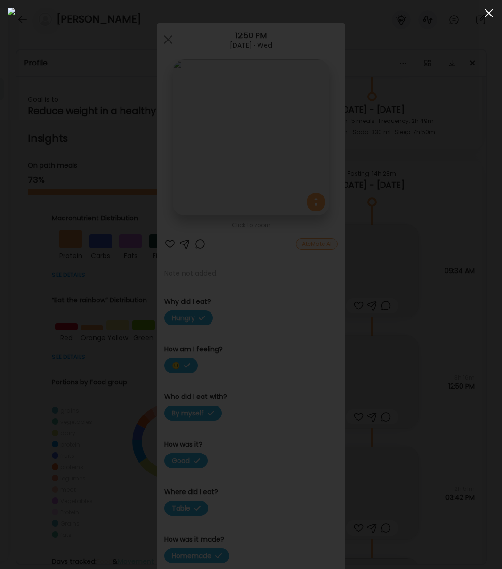
click at [489, 15] on div at bounding box center [489, 13] width 19 height 19
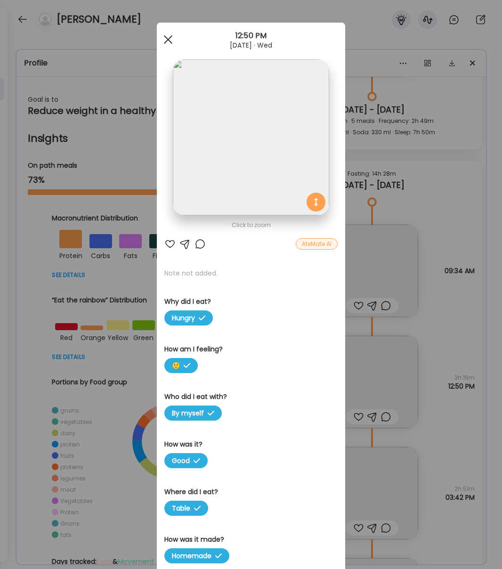
click at [164, 38] on div at bounding box center [168, 39] width 19 height 19
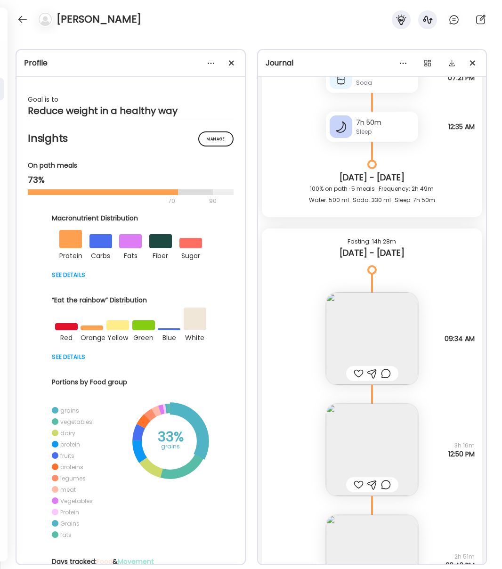
scroll to position [1956, 0]
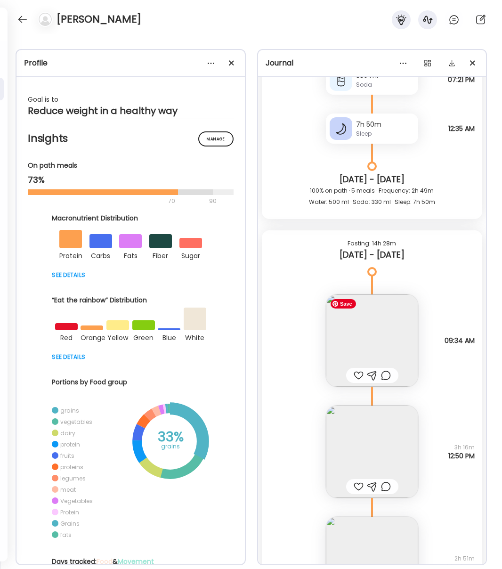
click at [361, 332] on img at bounding box center [372, 341] width 92 height 92
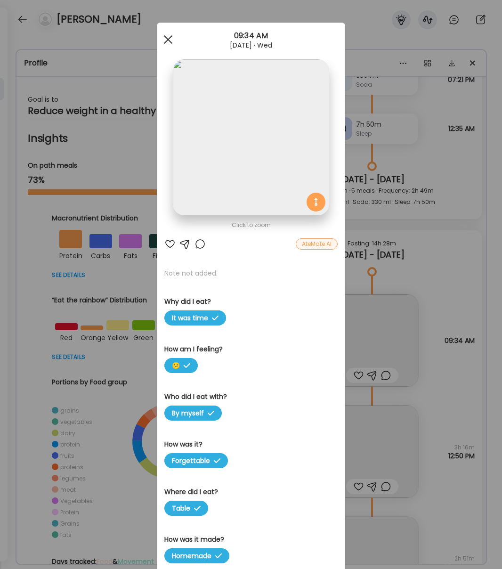
click at [169, 37] on div at bounding box center [168, 39] width 19 height 19
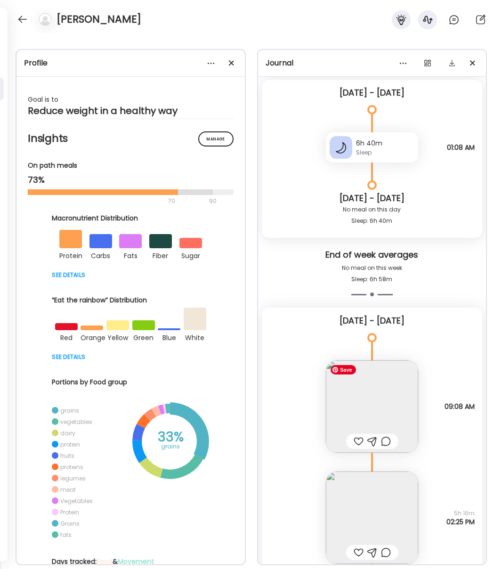
scroll to position [539, 0]
click at [379, 411] on img at bounding box center [372, 408] width 92 height 92
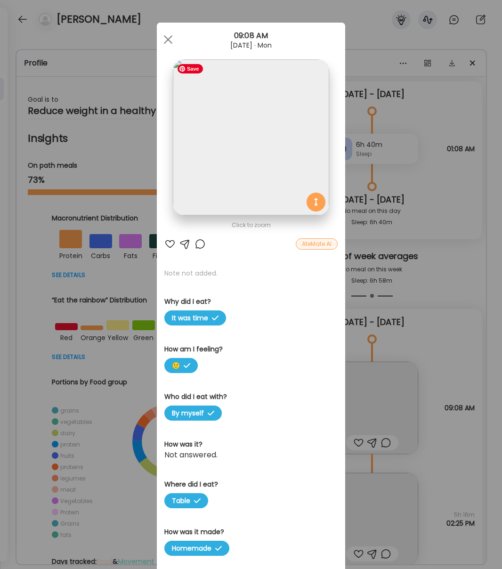
click at [240, 177] on img at bounding box center [251, 137] width 156 height 156
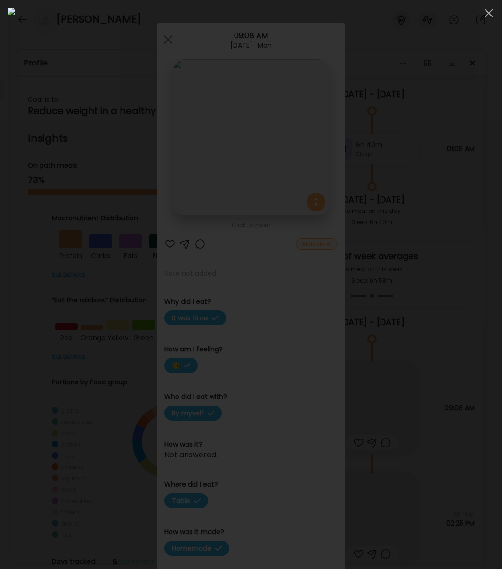
click at [488, 15] on span at bounding box center [489, 13] width 8 height 8
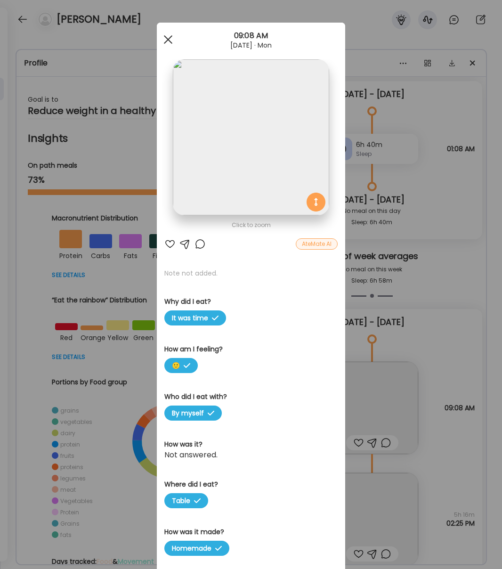
click at [170, 39] on div at bounding box center [168, 39] width 19 height 19
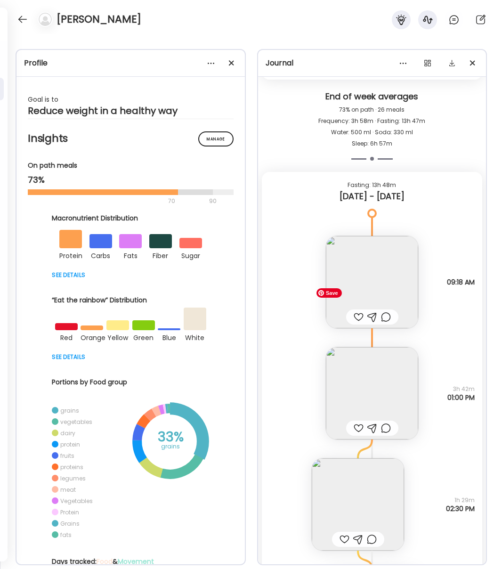
scroll to position [5001, 0]
click at [388, 274] on img at bounding box center [372, 283] width 92 height 92
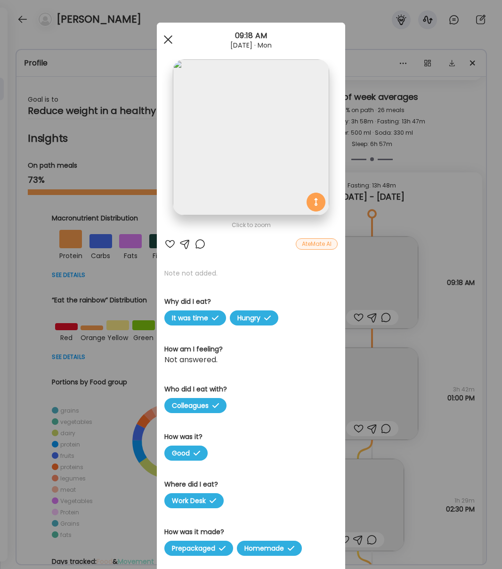
click at [168, 39] on span at bounding box center [168, 39] width 8 height 8
